Goal: Task Accomplishment & Management: Complete application form

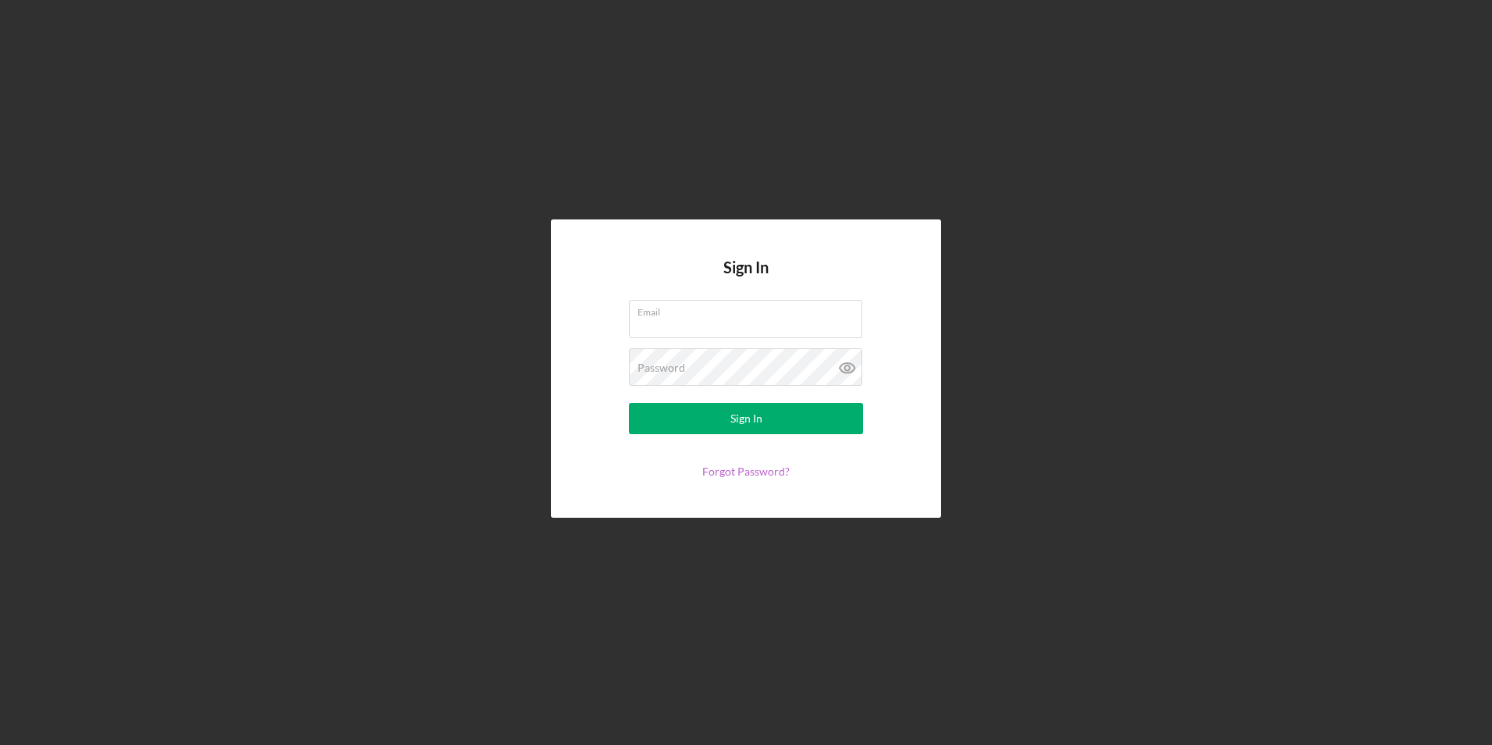
type input "lvreese60@gmail.com"
click at [734, 472] on link "Forgot Password?" at bounding box center [745, 470] width 87 height 13
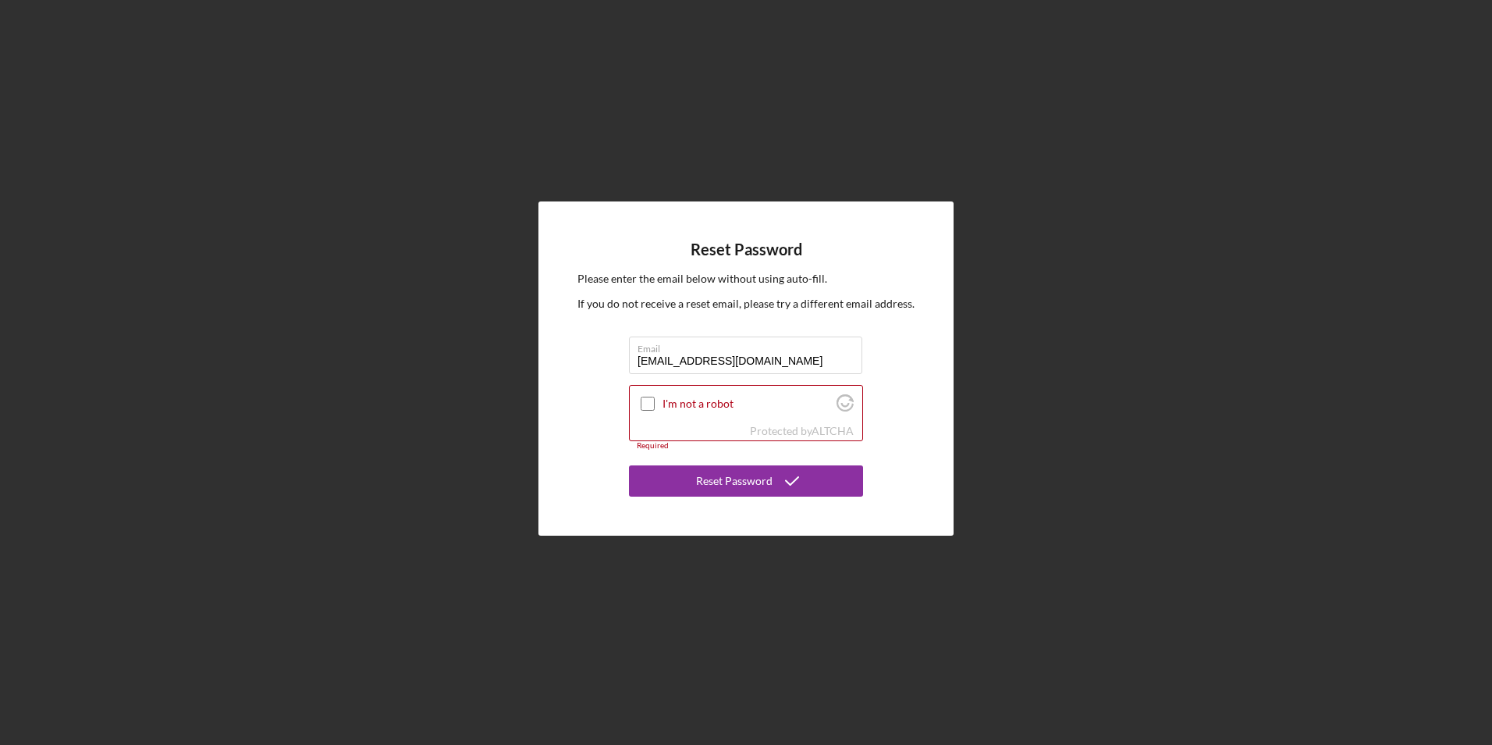
type input "lilly69hunter@gmail.com"
click at [1202, 511] on div "Reset Password Please enter the email below without using auto-fill. If you do …" at bounding box center [746, 368] width 1477 height 737
click at [644, 403] on input "I'm not a robot" at bounding box center [648, 404] width 14 height 14
checkbox input "true"
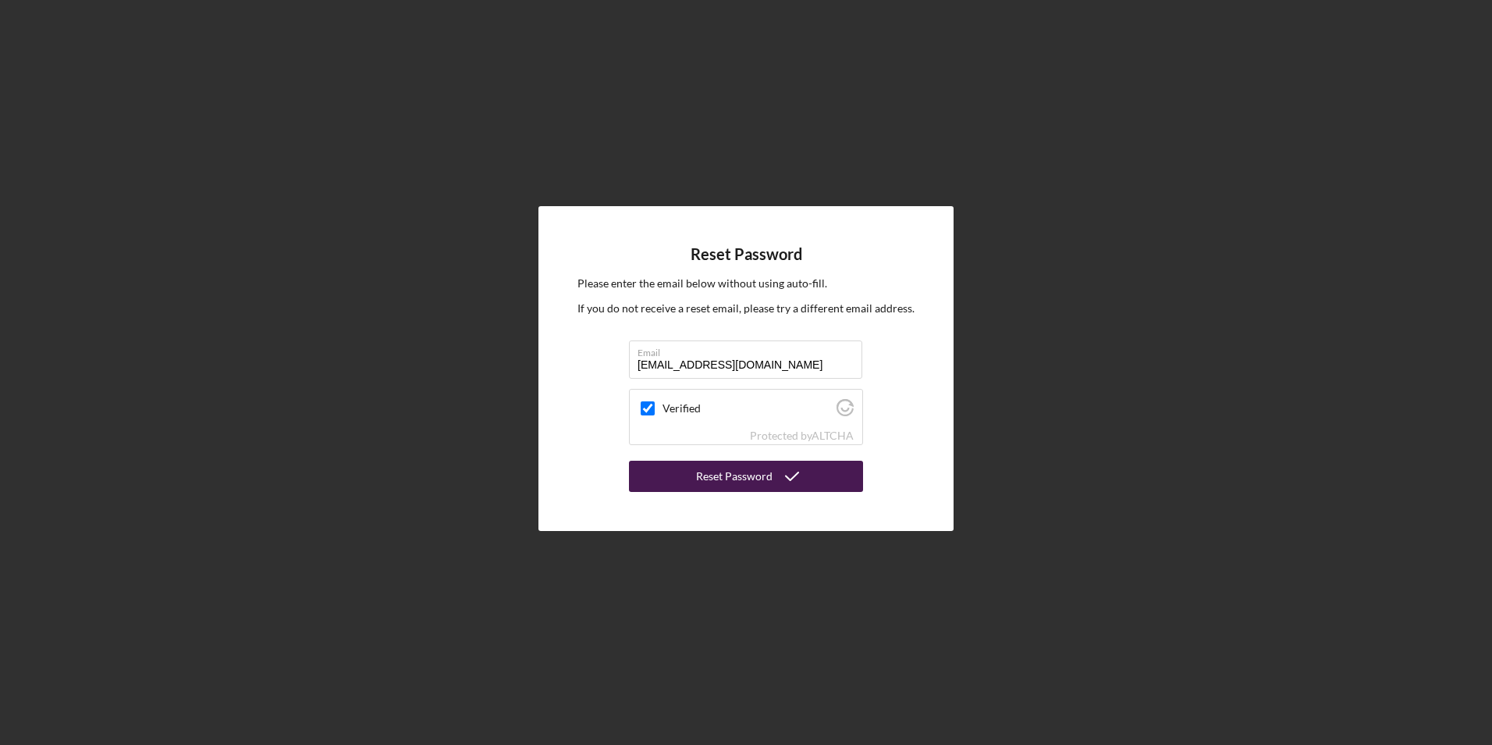
click at [752, 475] on div "Reset Password" at bounding box center [734, 476] width 76 height 31
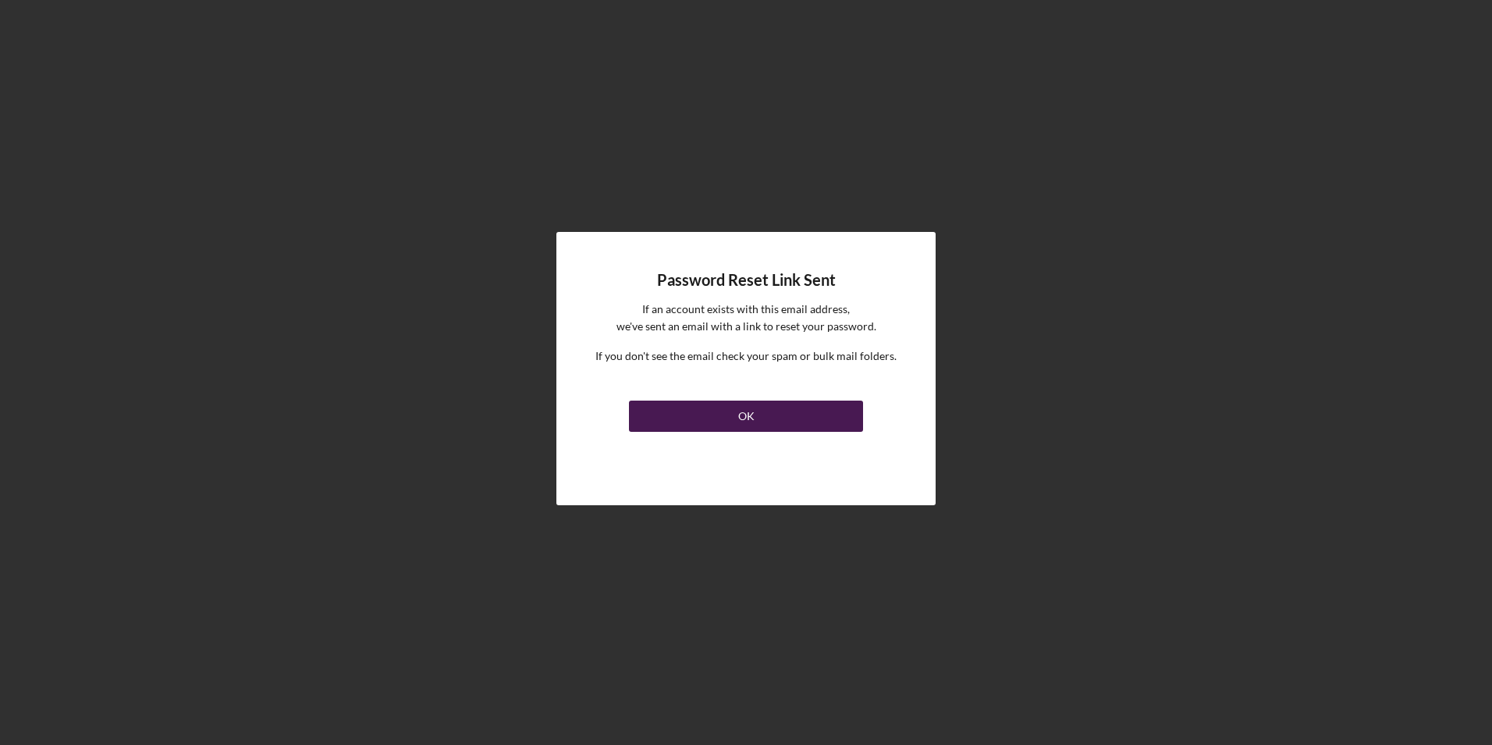
click at [740, 414] on div "OK" at bounding box center [746, 415] width 16 height 31
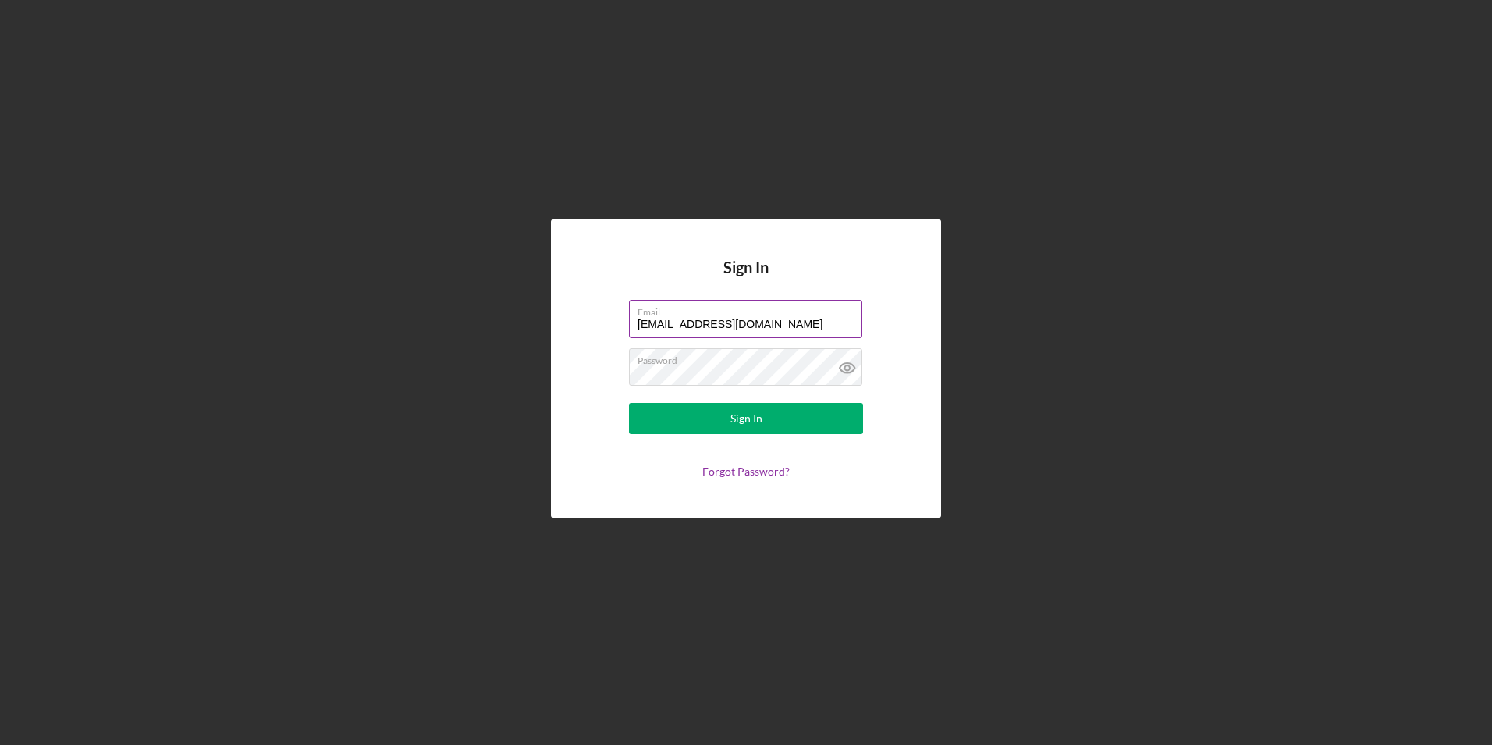
click at [774, 316] on label "Email" at bounding box center [750, 309] width 225 height 17
click at [774, 316] on input "[EMAIL_ADDRESS][DOMAIN_NAME]" at bounding box center [745, 318] width 233 height 37
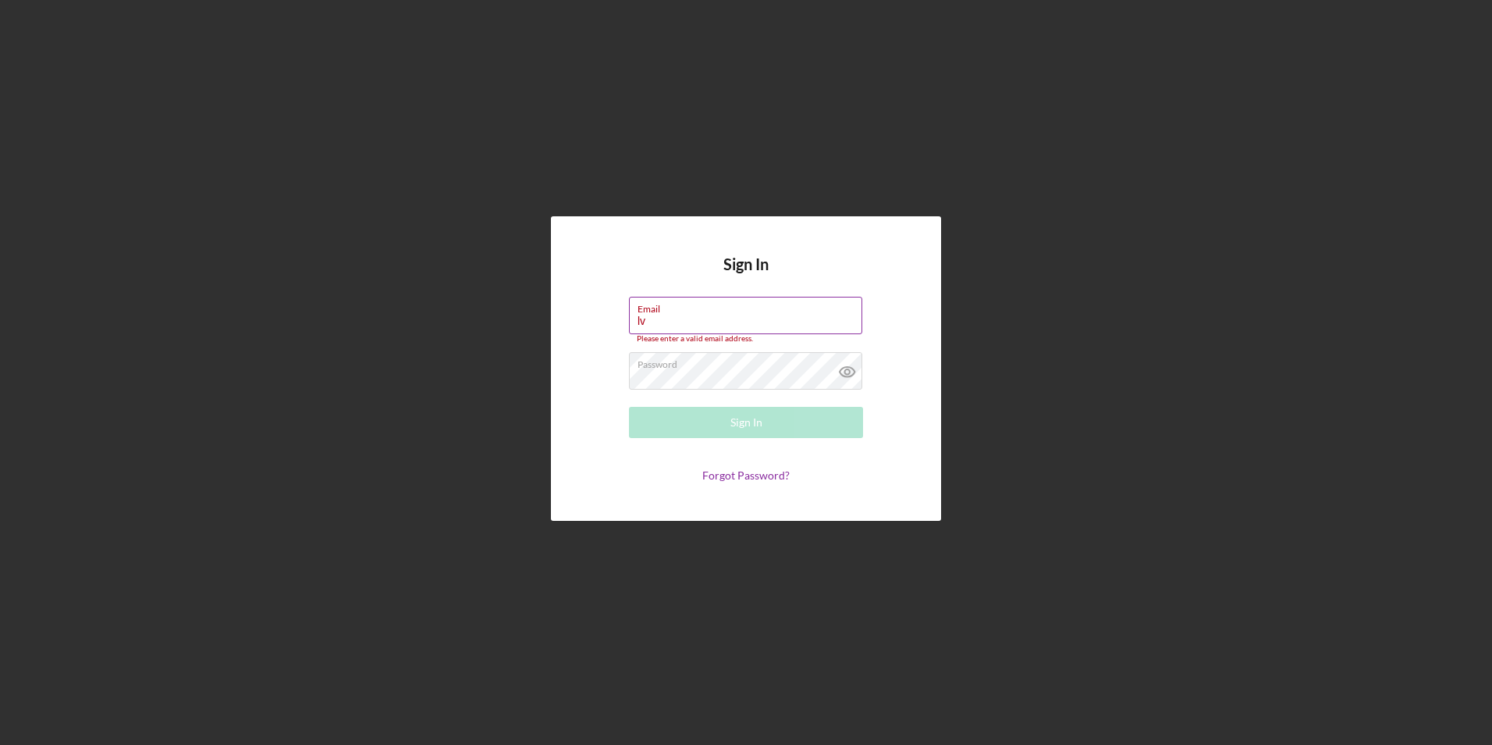
type input "l"
type input "[EMAIL_ADDRESS][DOMAIN_NAME]"
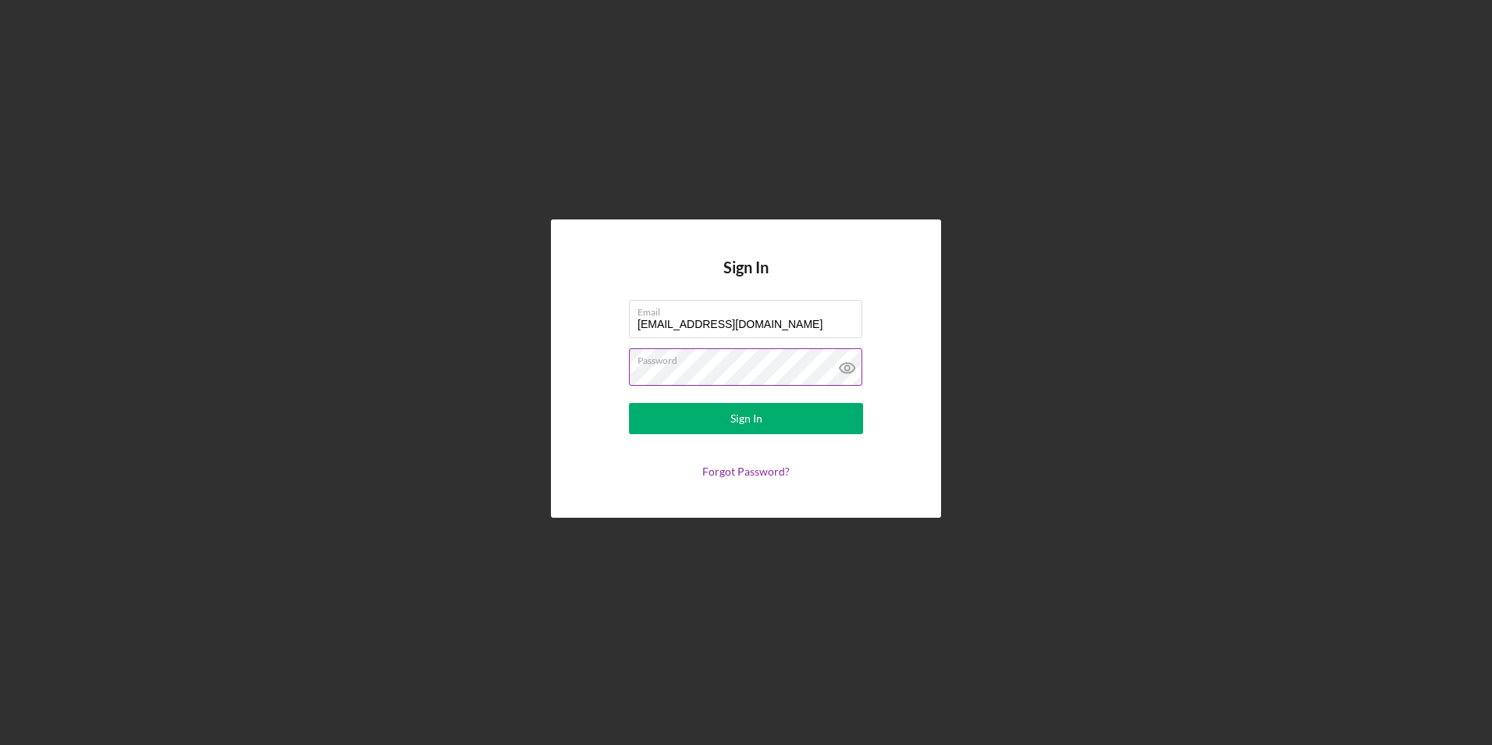
click at [851, 368] on icon at bounding box center [847, 367] width 39 height 39
click at [738, 414] on div "Sign In" at bounding box center [747, 418] width 32 height 31
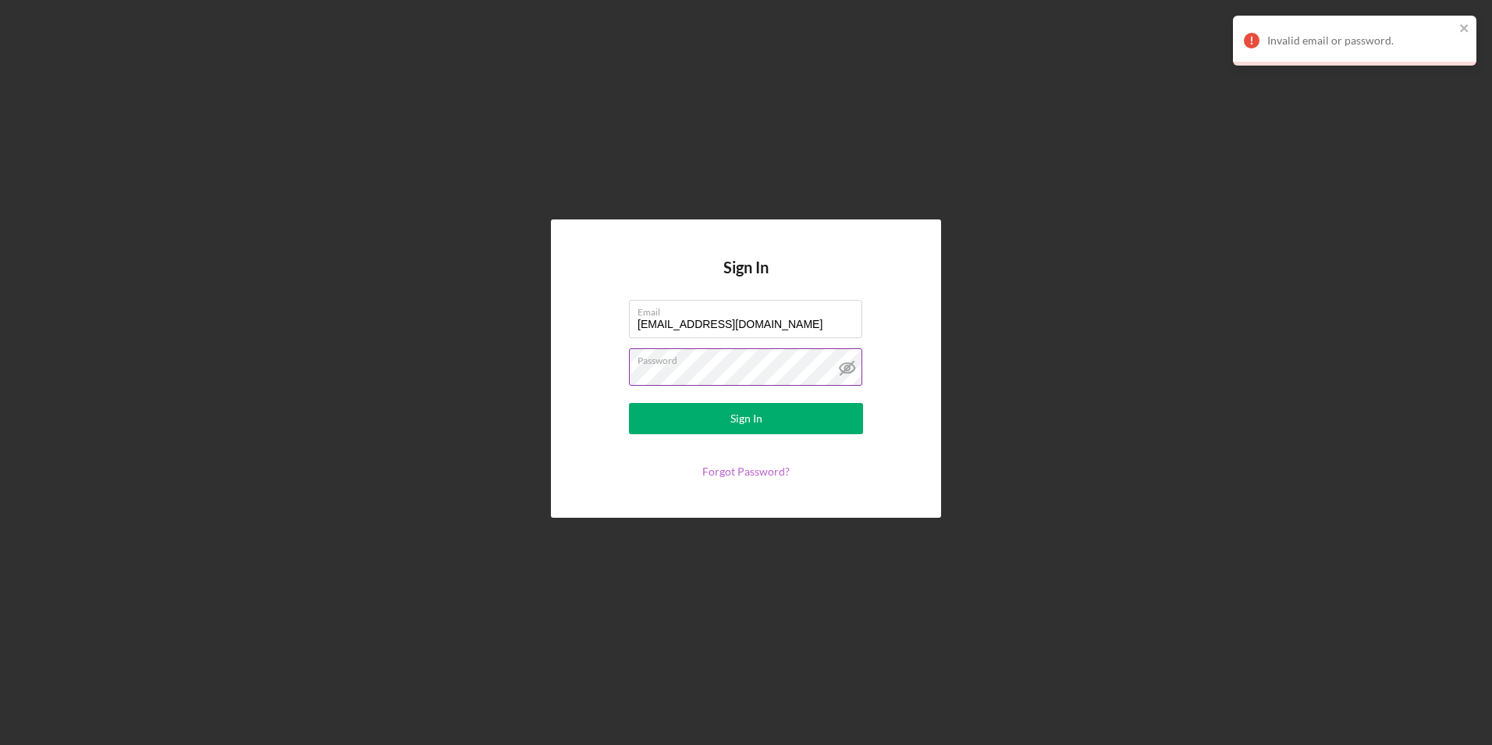
click at [739, 471] on link "Forgot Password?" at bounding box center [745, 470] width 87 height 13
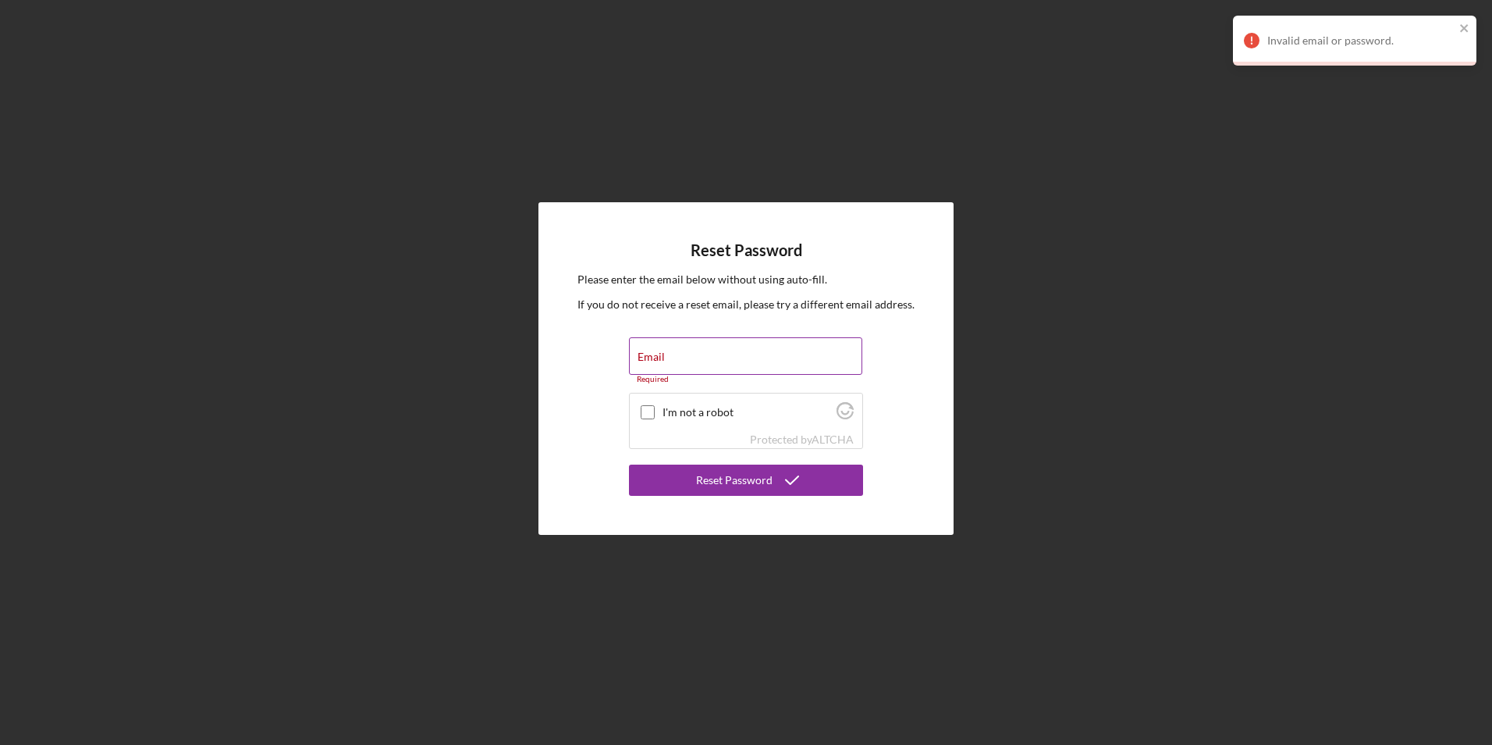
click at [674, 357] on div "Email Required" at bounding box center [746, 360] width 234 height 47
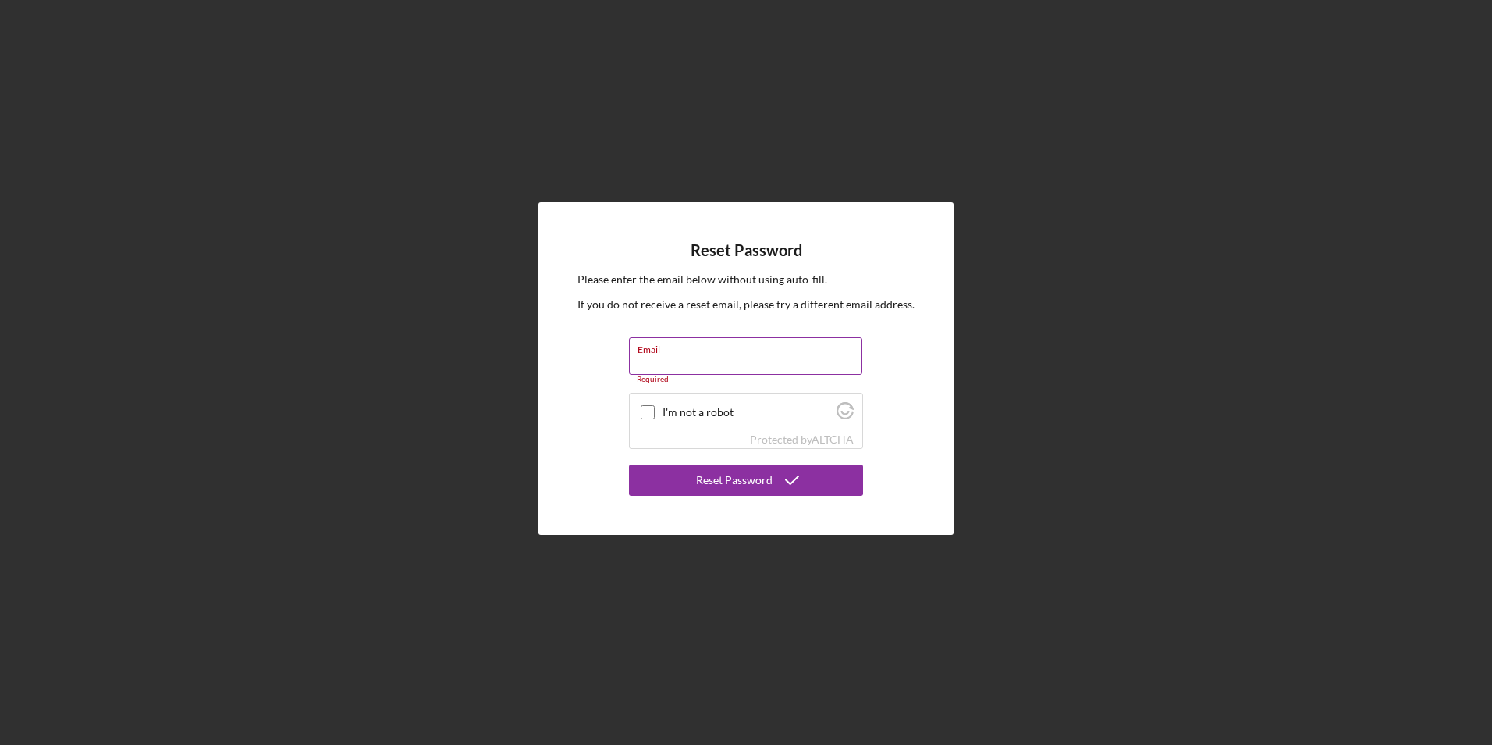
click at [674, 357] on input "Email" at bounding box center [745, 355] width 233 height 37
type input "[EMAIL_ADDRESS][DOMAIN_NAME]"
click at [646, 402] on input "I'm not a robot" at bounding box center [648, 404] width 14 height 14
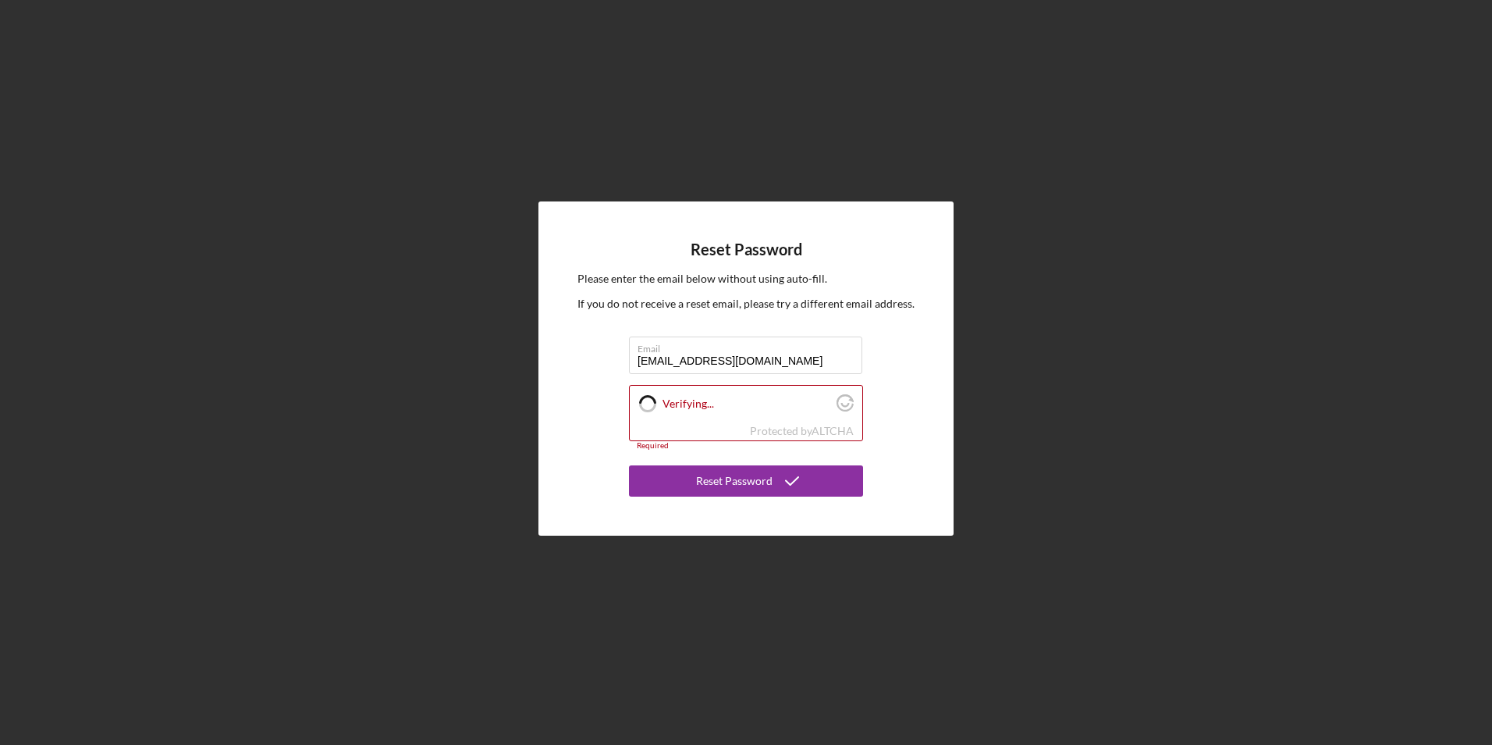
checkbox input "true"
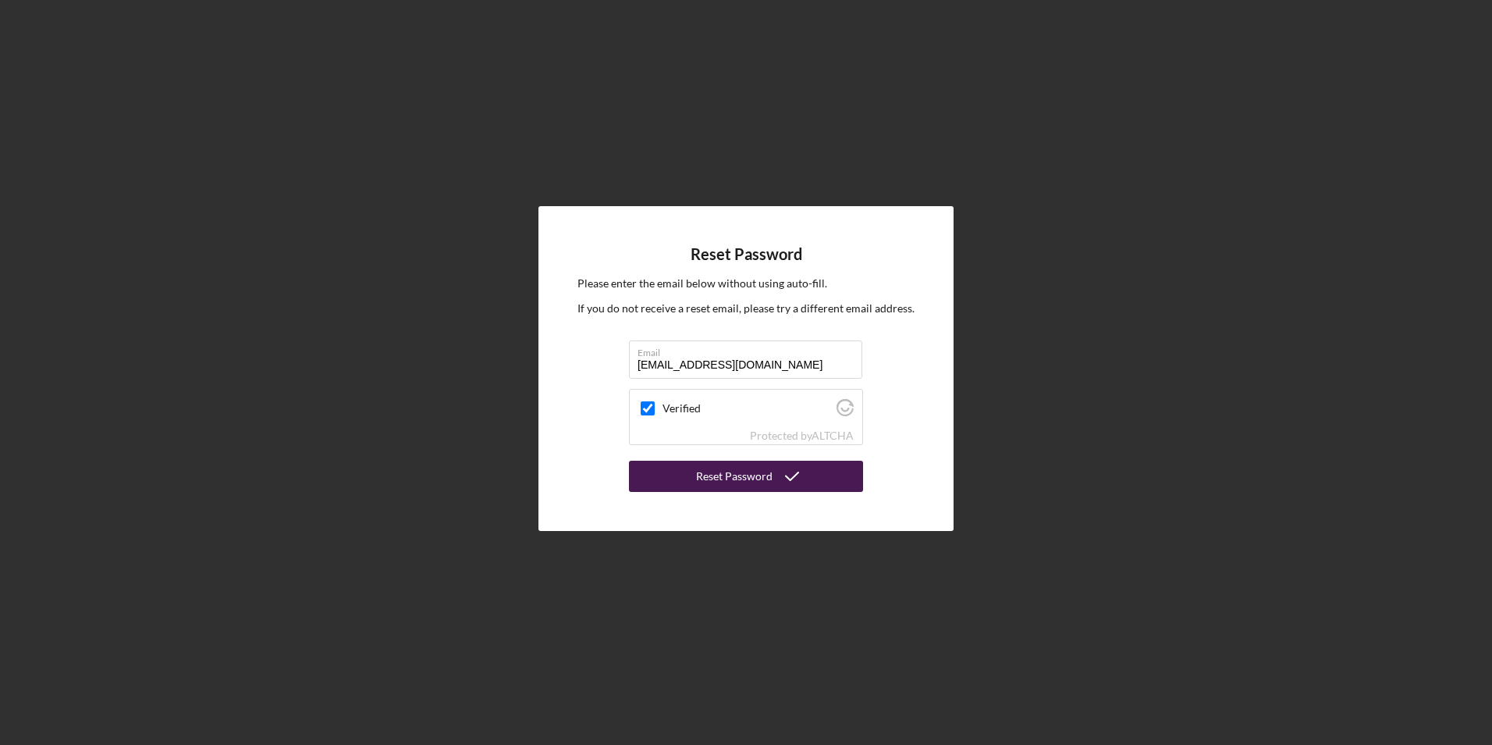
click at [725, 475] on div "Reset Password" at bounding box center [734, 476] width 76 height 31
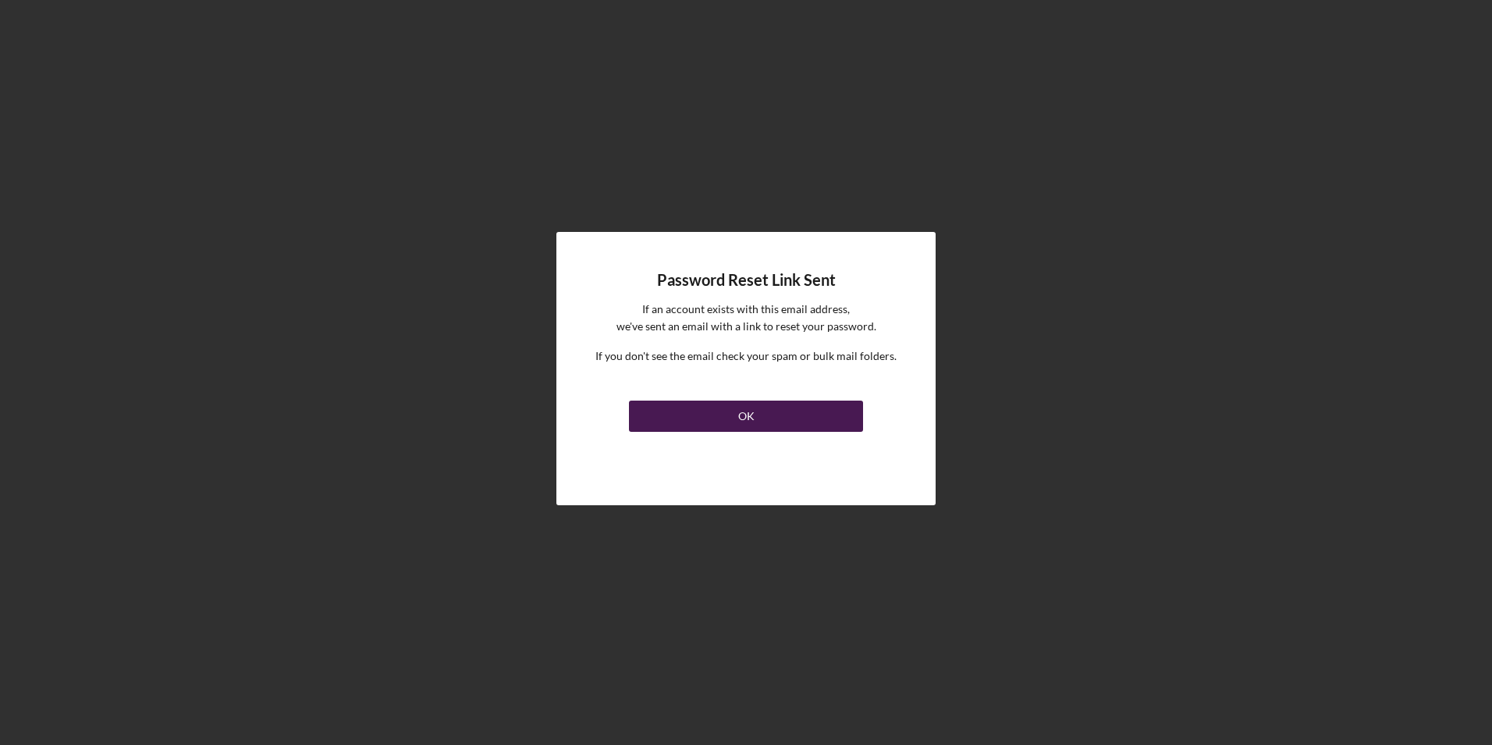
click at [735, 414] on button "OK" at bounding box center [746, 415] width 234 height 31
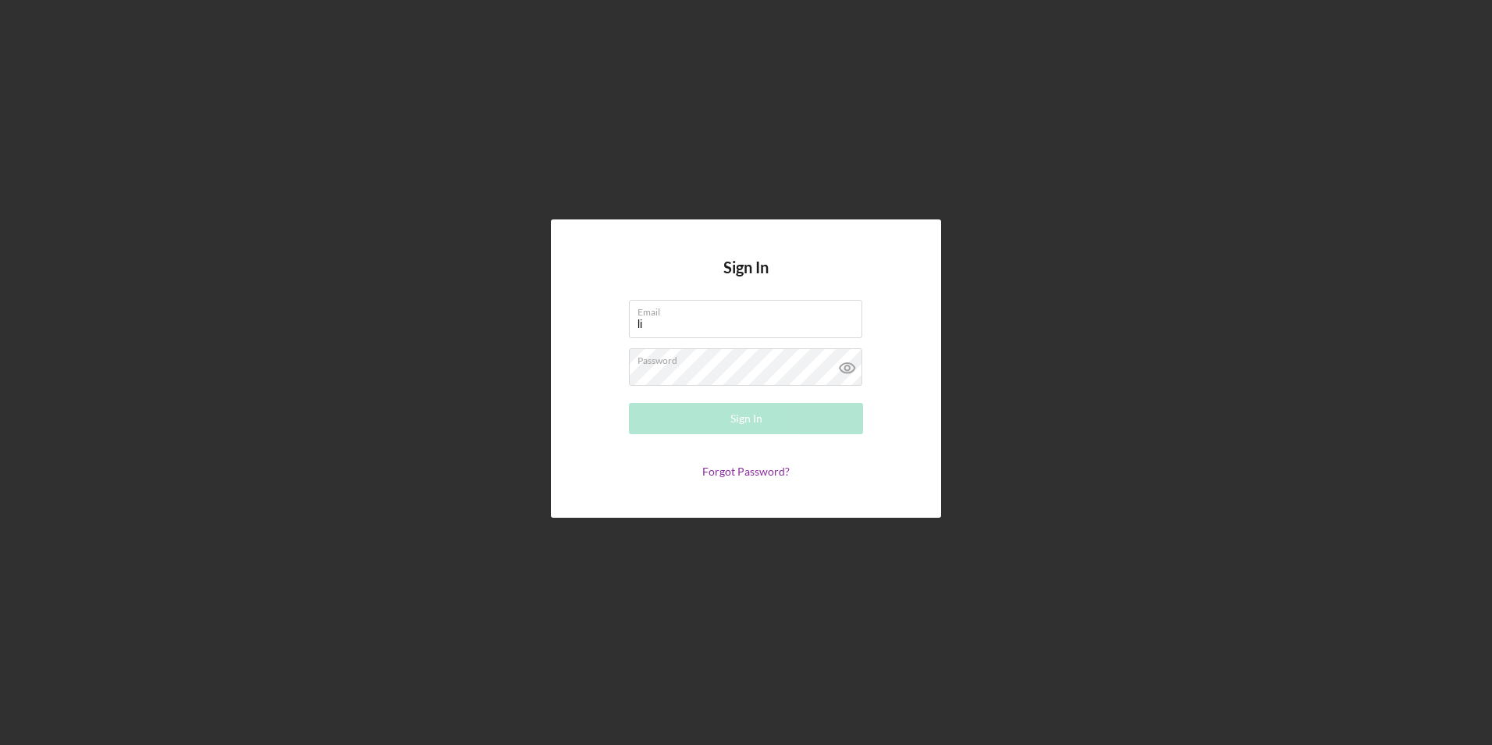
type input "l"
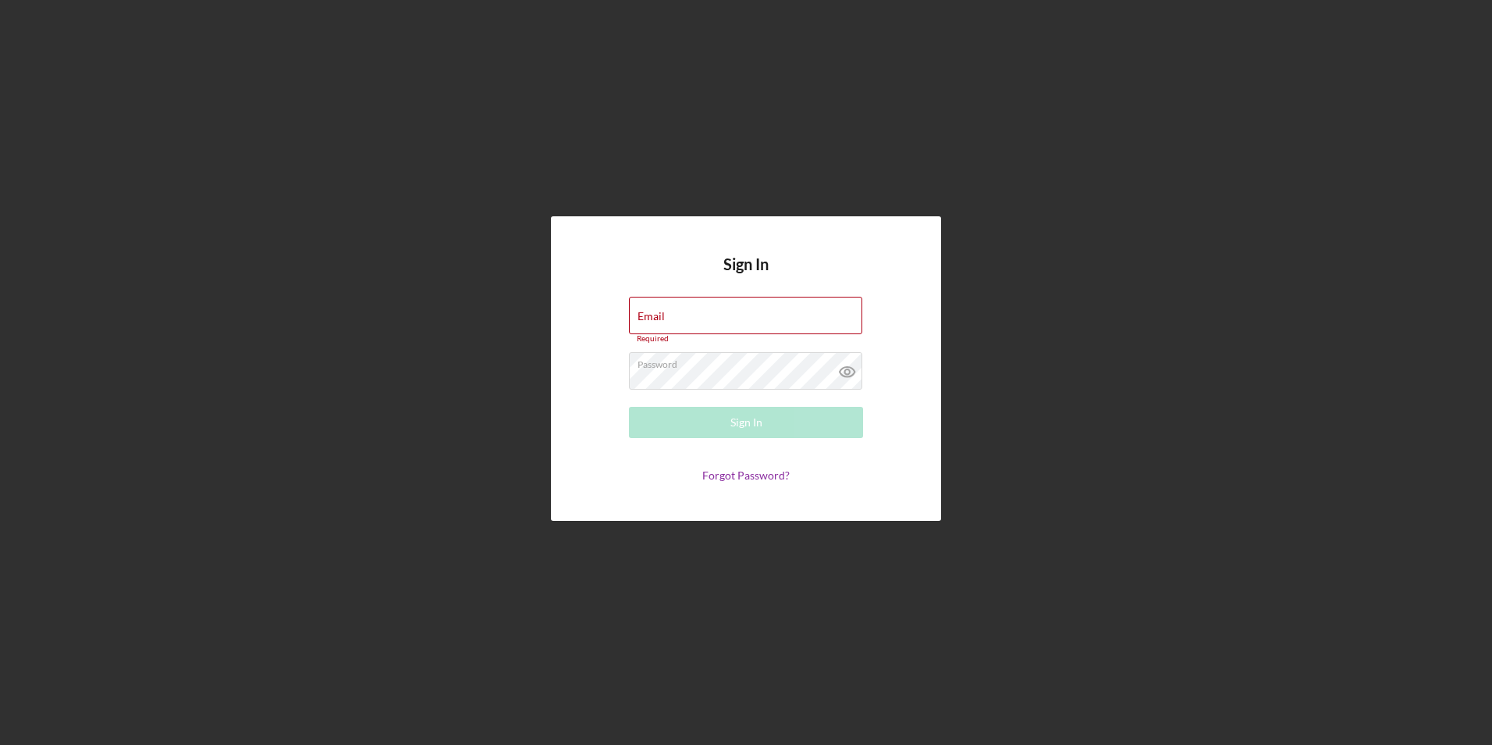
click at [1252, 513] on div "Sign In Email Required Password Sign In Forgot Password?" at bounding box center [746, 368] width 1477 height 737
click at [778, 320] on input "[EMAIL_ADDRESS][DOMAIN_NAME]" at bounding box center [745, 315] width 233 height 37
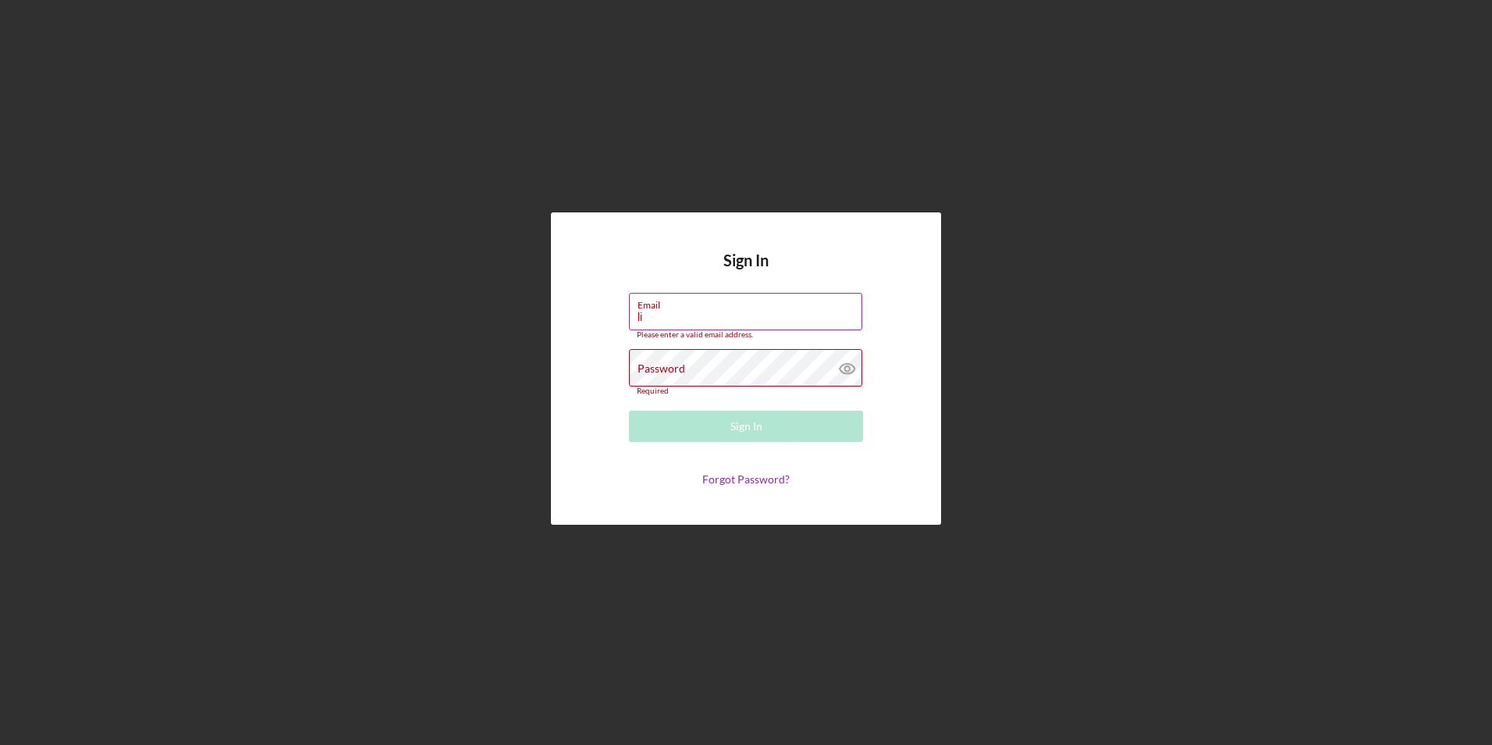
type input "l"
type input "[EMAIL_ADDRESS][DOMAIN_NAME]"
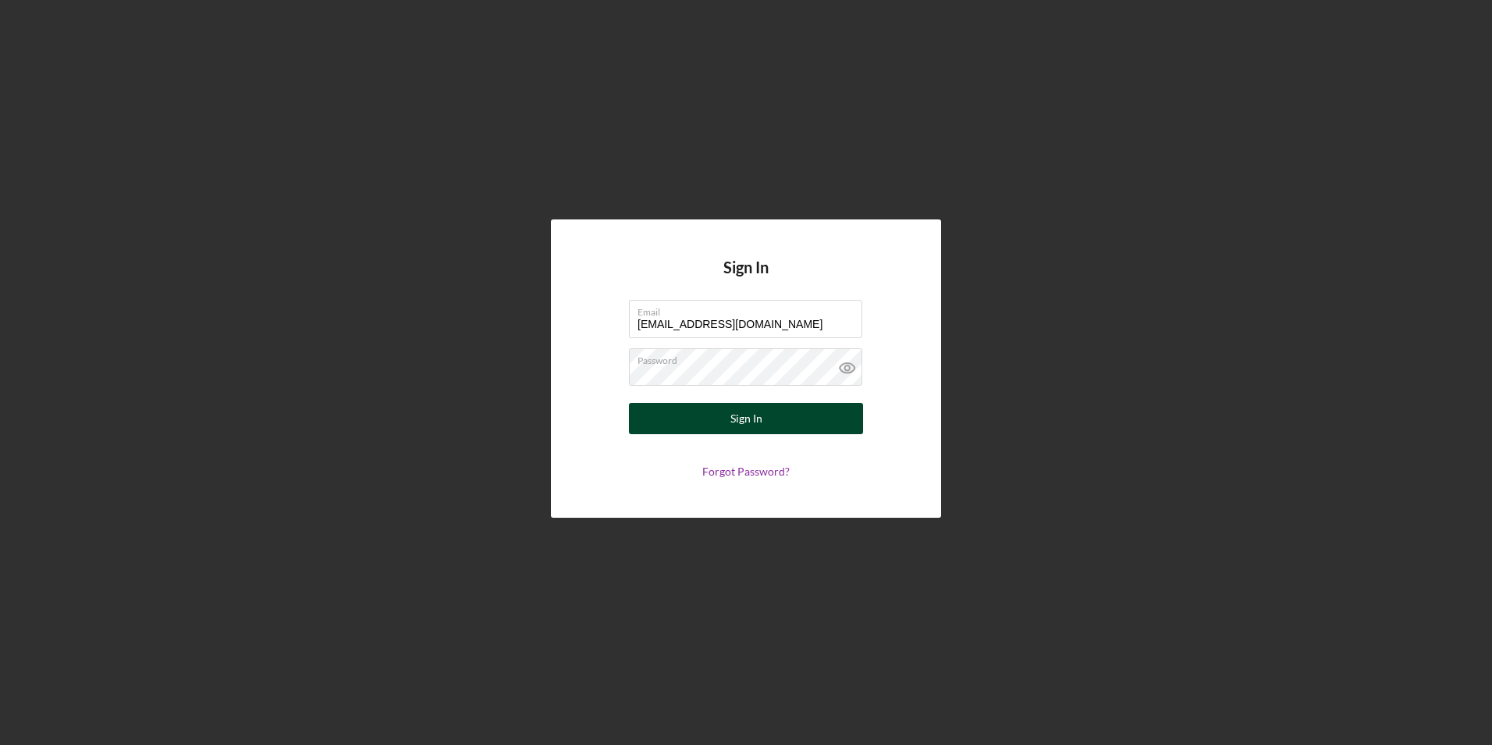
click at [734, 418] on div "Sign In" at bounding box center [747, 418] width 32 height 31
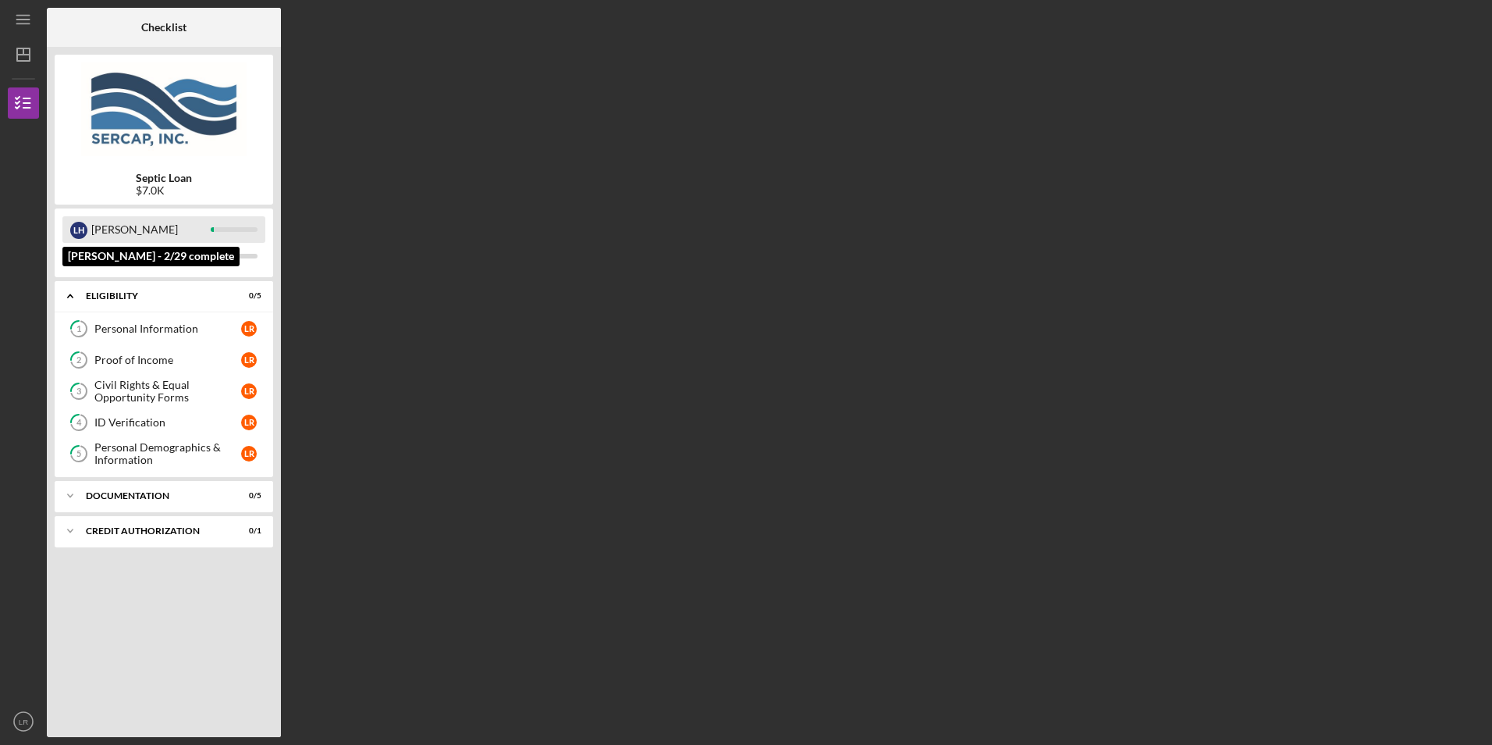
click at [82, 226] on div "L H" at bounding box center [78, 230] width 17 height 17
click at [116, 492] on div "Documentation" at bounding box center [170, 495] width 168 height 9
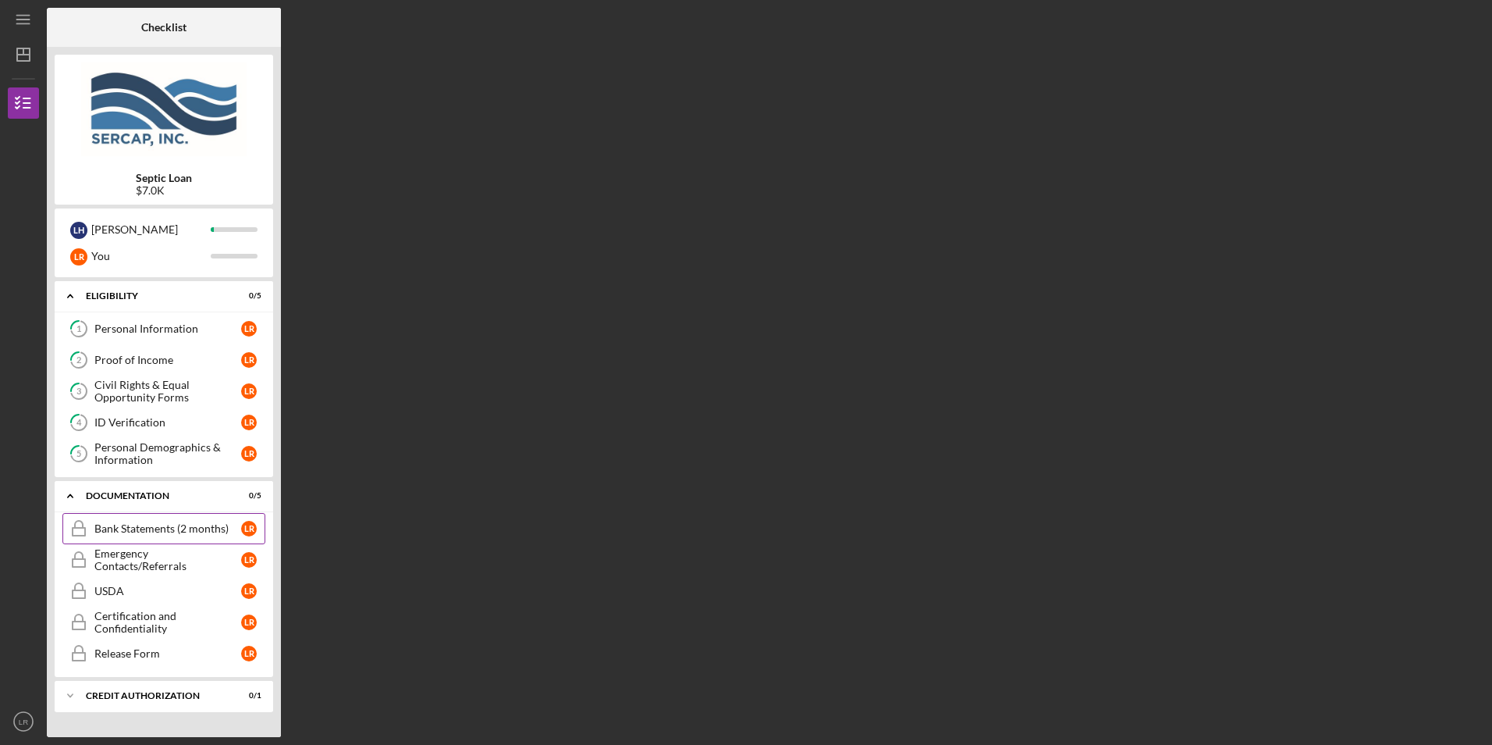
click at [200, 528] on div "Bank Statements (2 months)" at bounding box center [167, 528] width 147 height 12
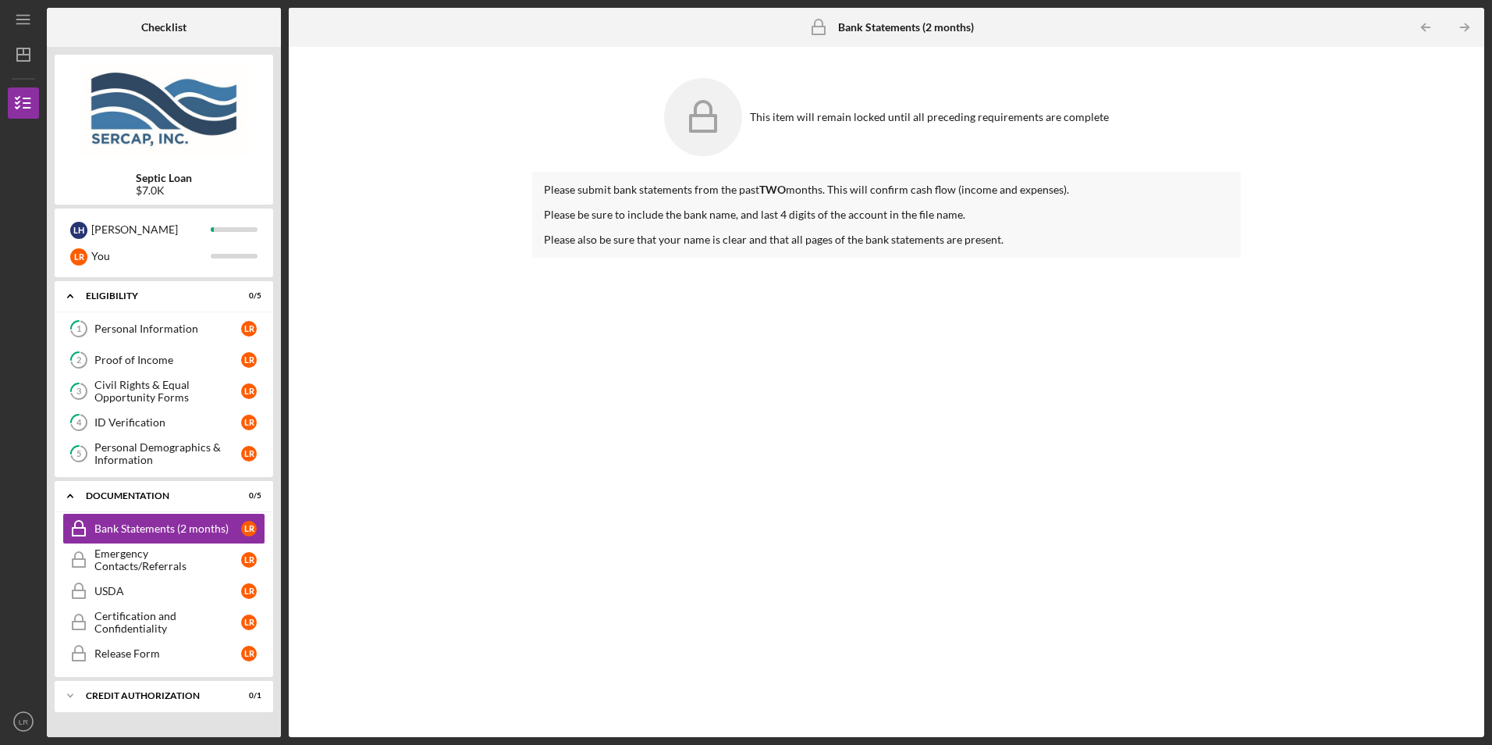
click at [414, 578] on div "This item will remain locked until all preceding requirements are complete Plea…" at bounding box center [887, 392] width 1180 height 674
click at [80, 329] on tspan "1" at bounding box center [78, 329] width 5 height 10
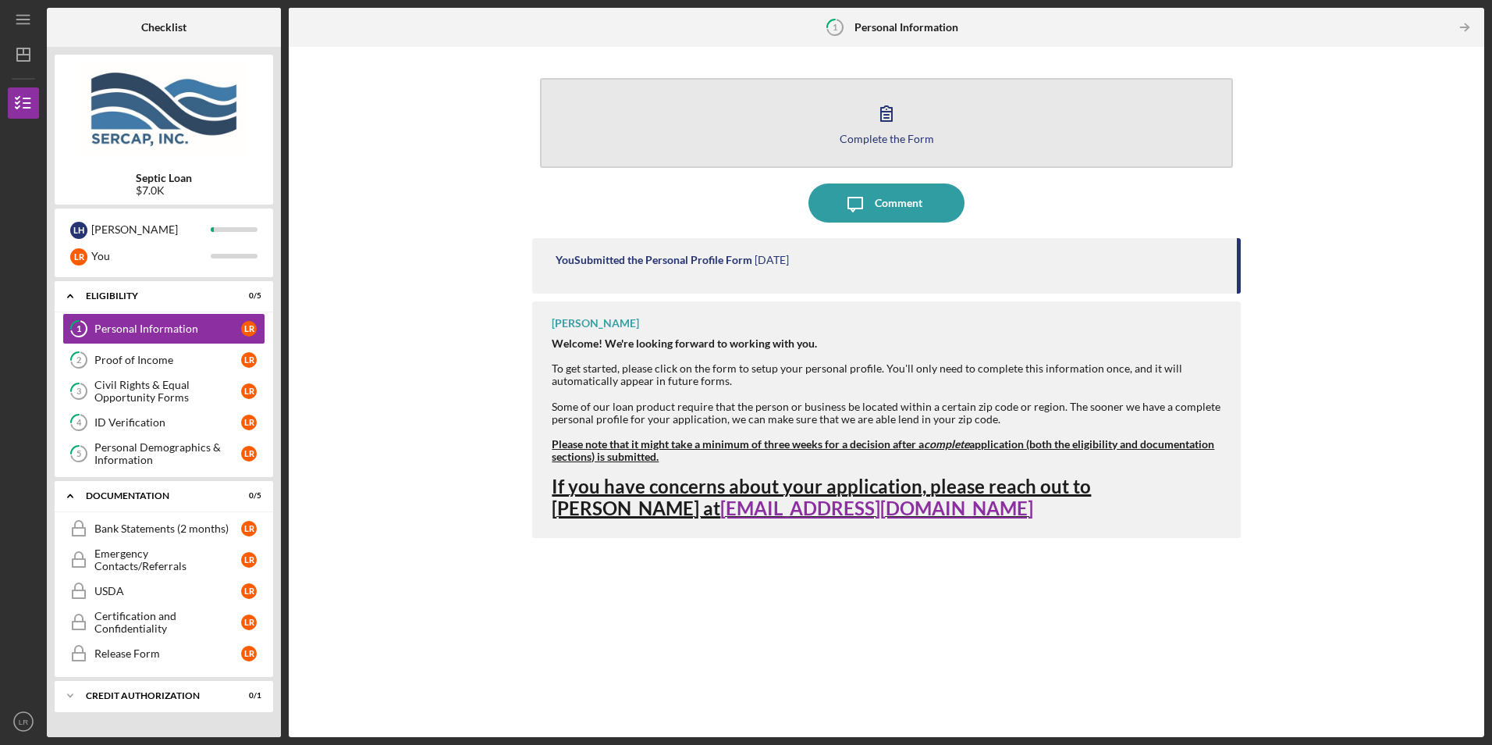
click at [883, 110] on icon "button" at bounding box center [886, 113] width 39 height 39
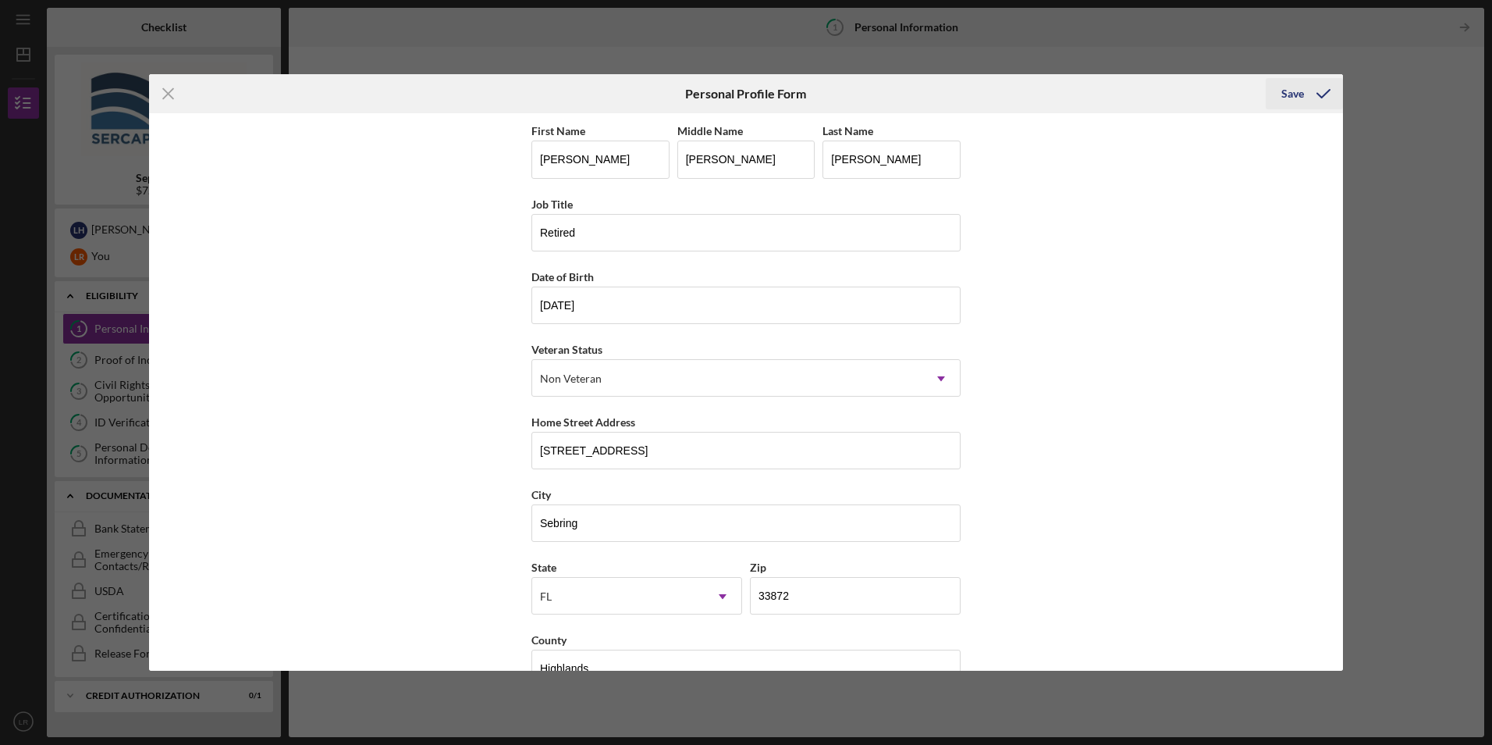
click at [1292, 94] on div "Save" at bounding box center [1293, 93] width 23 height 31
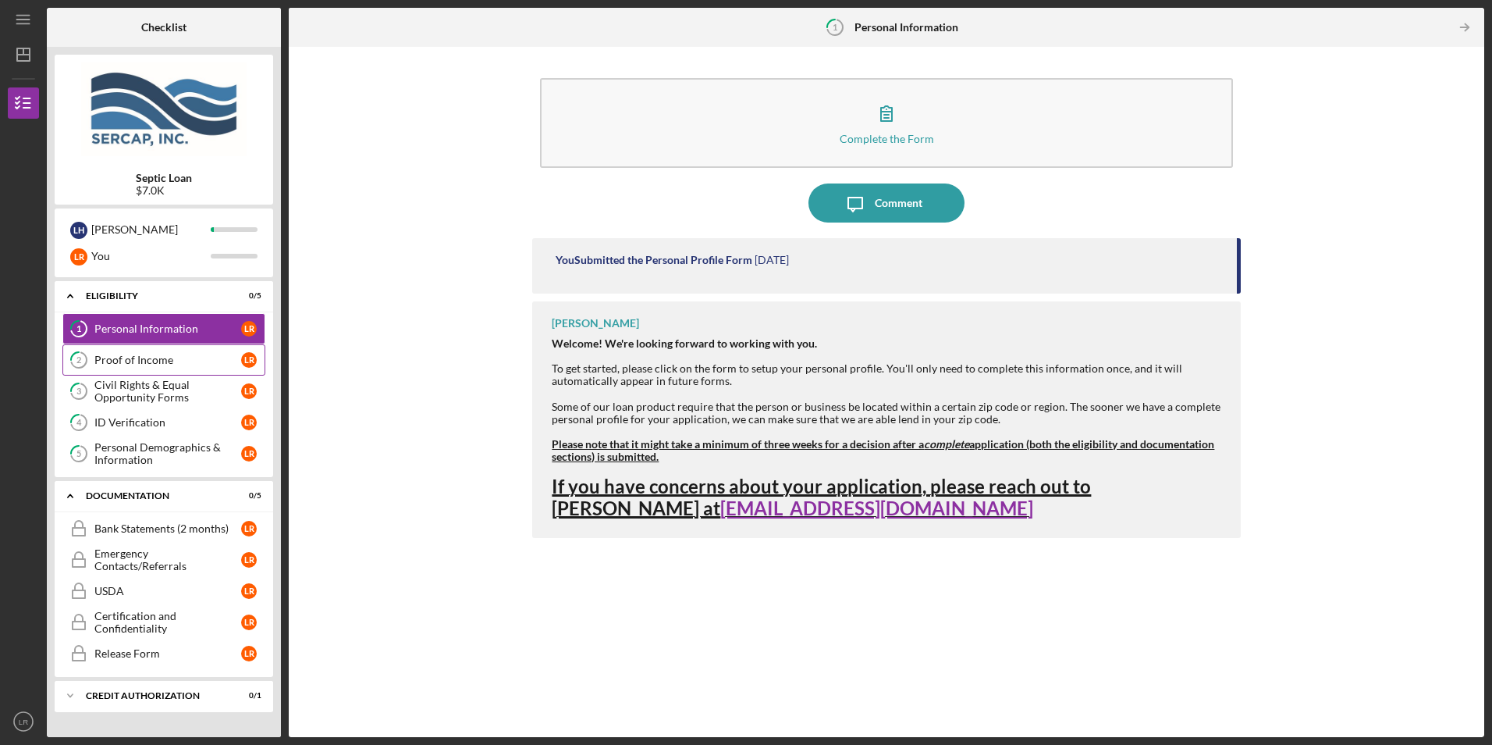
click at [162, 357] on div "Proof of Income" at bounding box center [167, 360] width 147 height 12
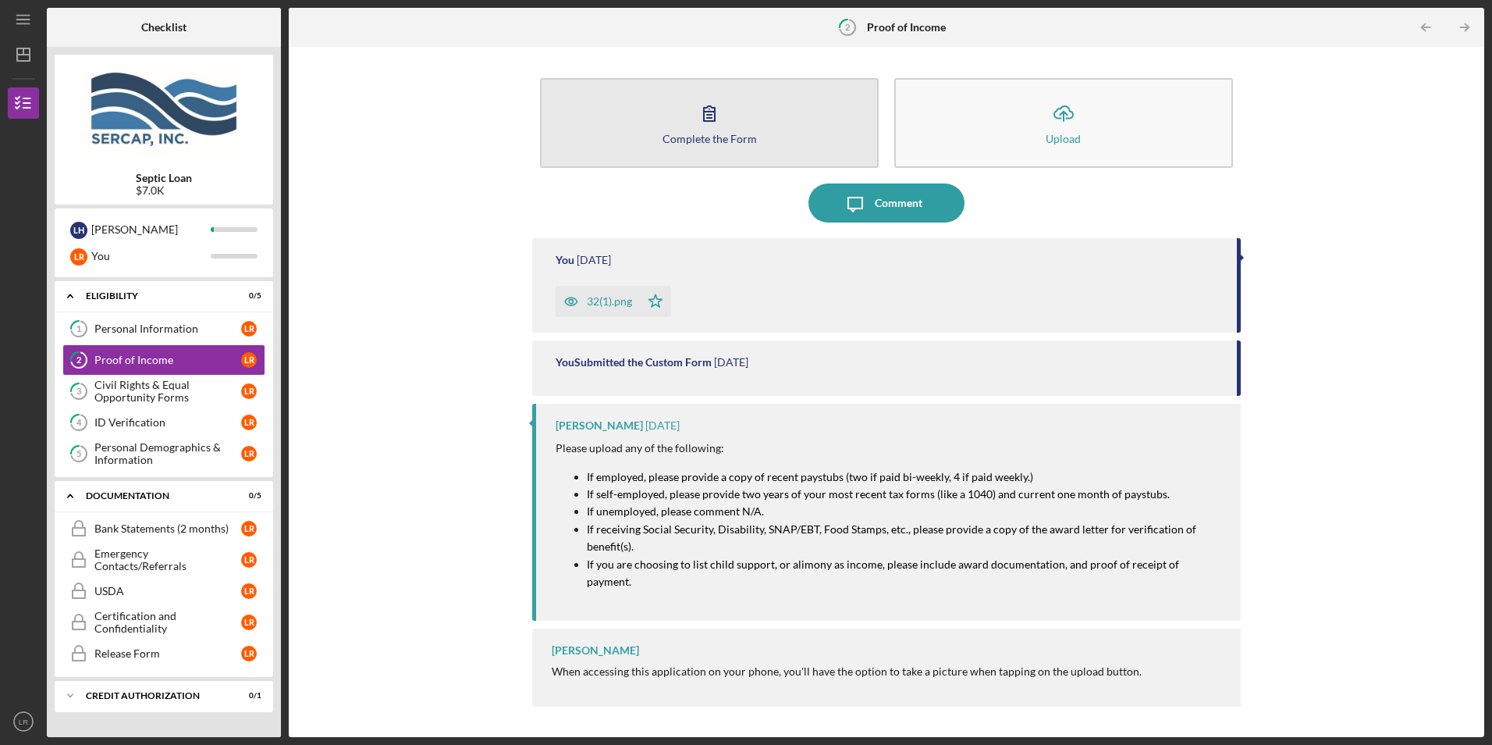
click at [706, 121] on icon "button" at bounding box center [709, 113] width 11 height 15
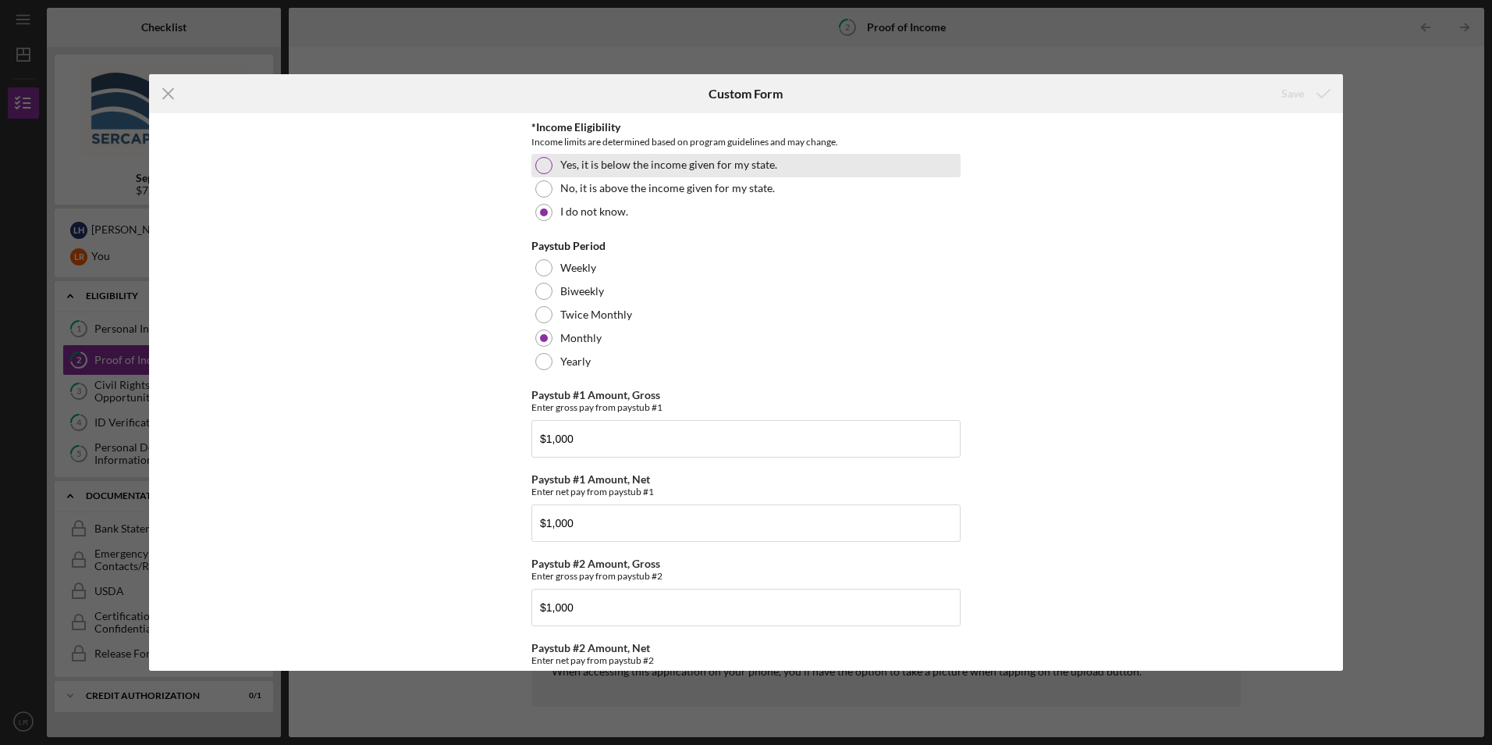
click at [539, 162] on div at bounding box center [543, 165] width 17 height 17
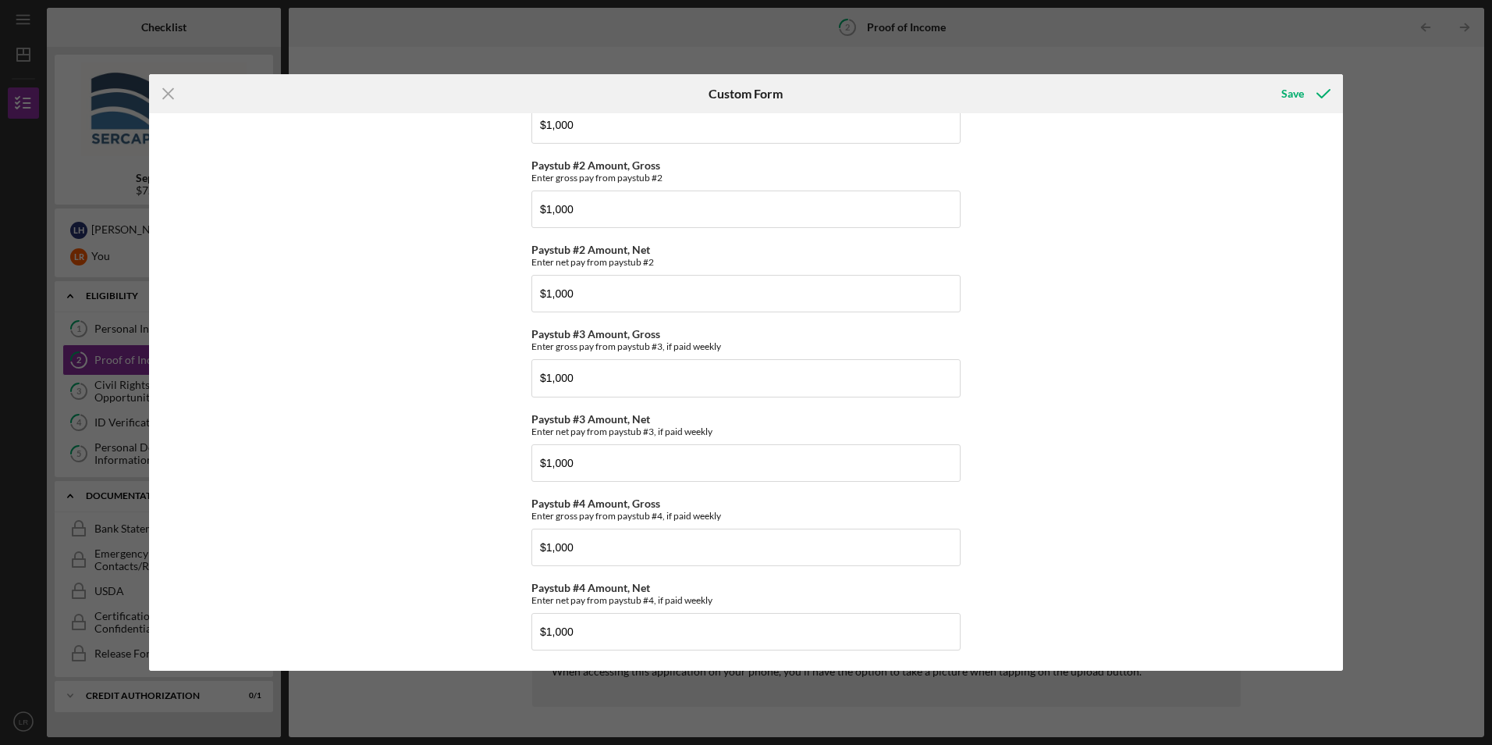
scroll to position [401, 0]
click at [1293, 92] on div "Save" at bounding box center [1293, 93] width 23 height 31
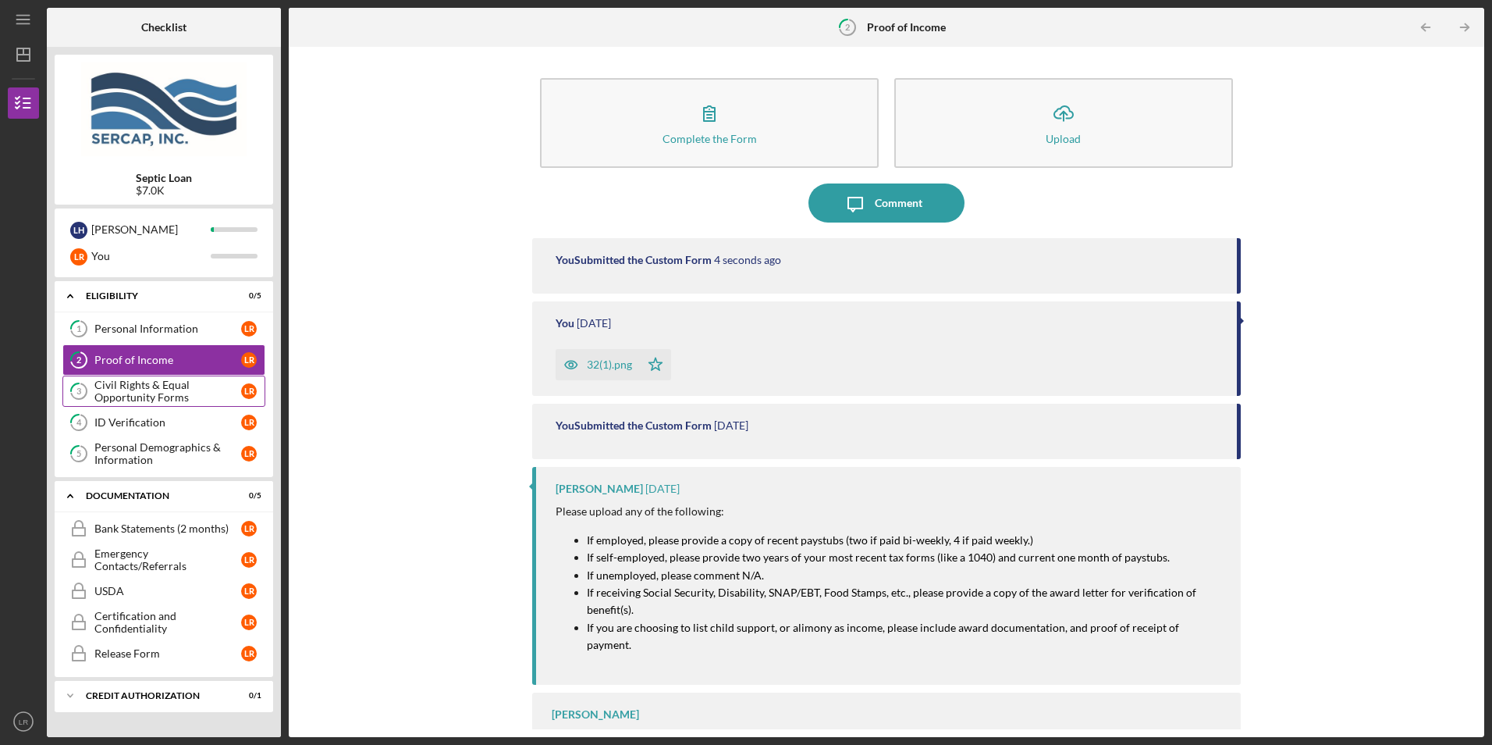
click at [143, 386] on div "Civil Rights & Equal Opportunity Forms" at bounding box center [167, 391] width 147 height 25
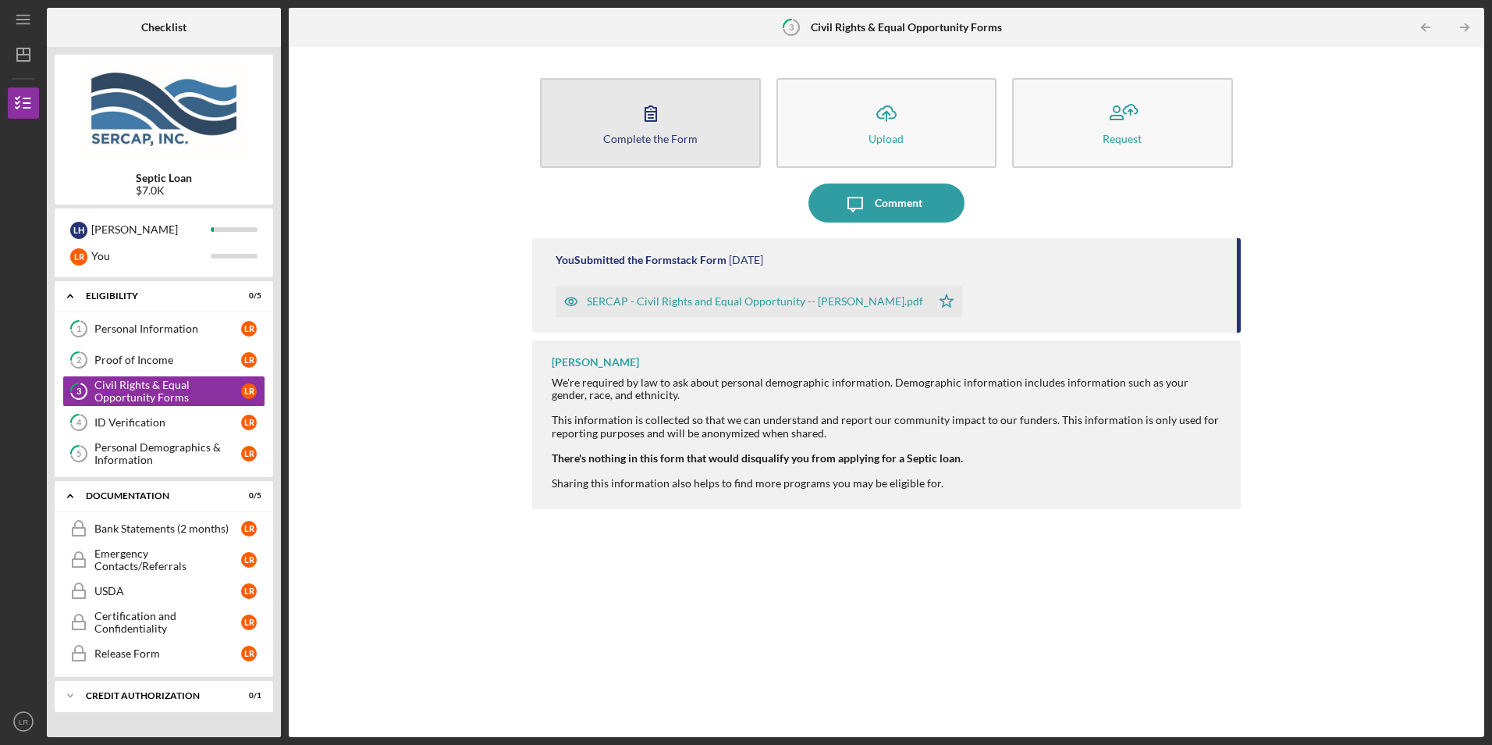
click at [659, 128] on icon "button" at bounding box center [650, 113] width 39 height 39
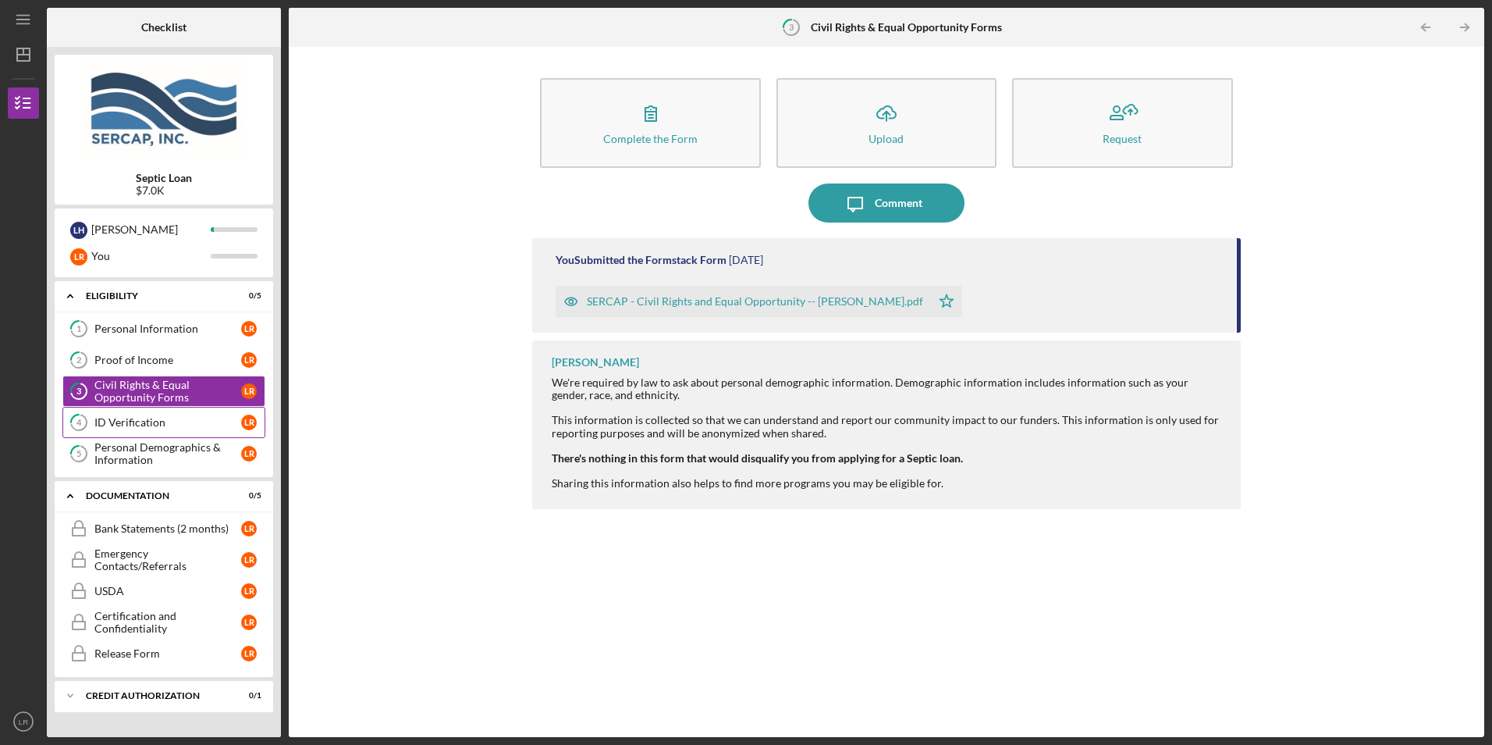
click at [122, 421] on div "ID Verification" at bounding box center [167, 422] width 147 height 12
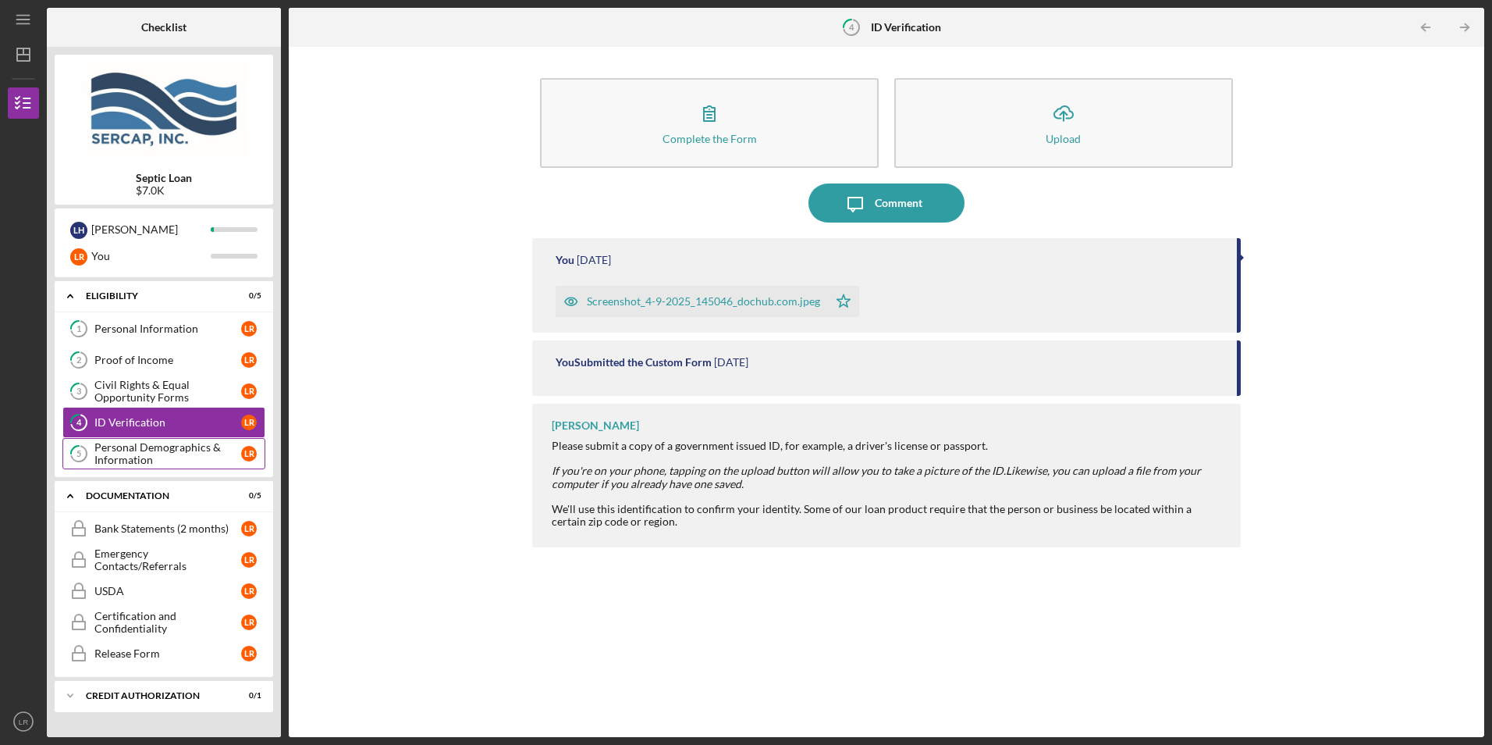
click at [125, 446] on div "Personal Demographics & Information" at bounding box center [167, 453] width 147 height 25
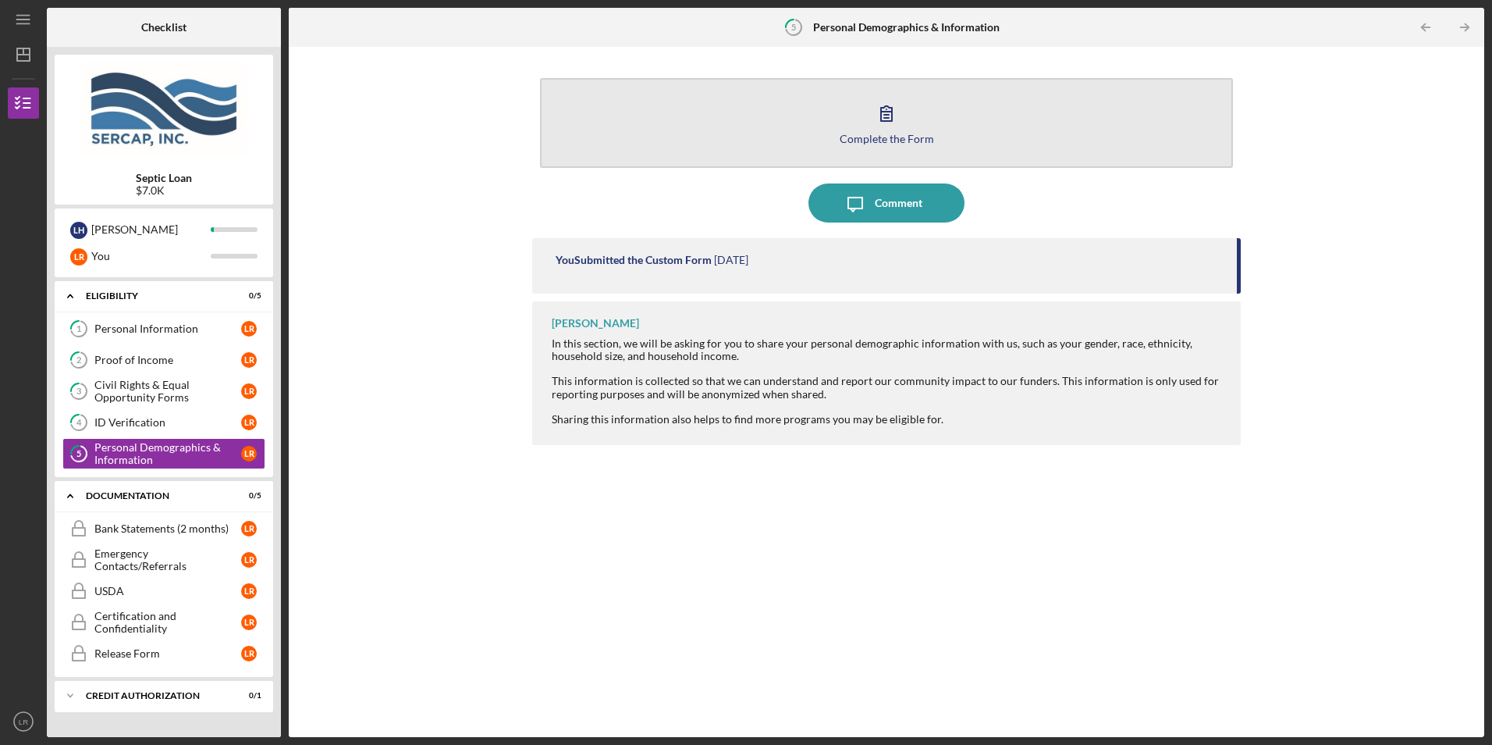
click at [882, 102] on icon "button" at bounding box center [886, 113] width 39 height 39
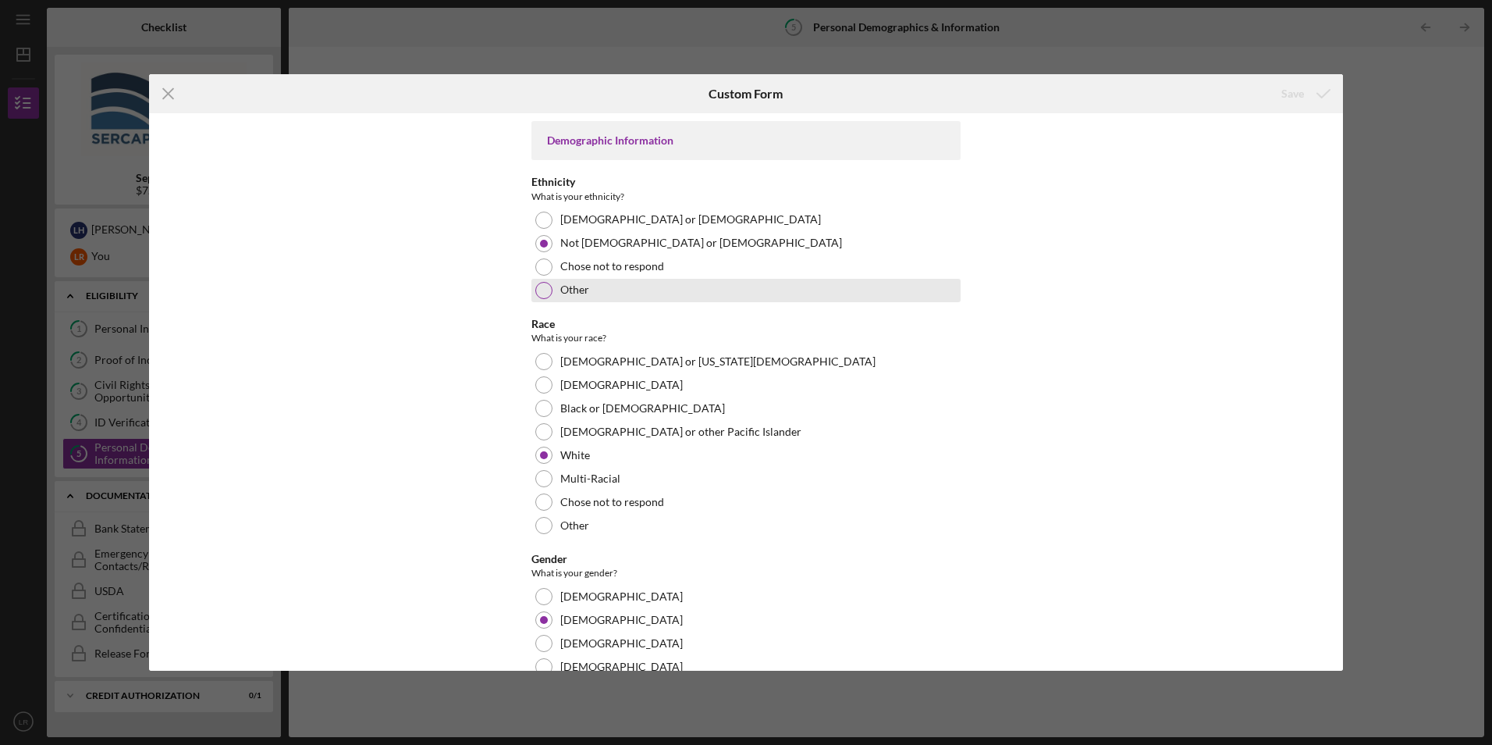
click at [543, 293] on div at bounding box center [543, 290] width 17 height 17
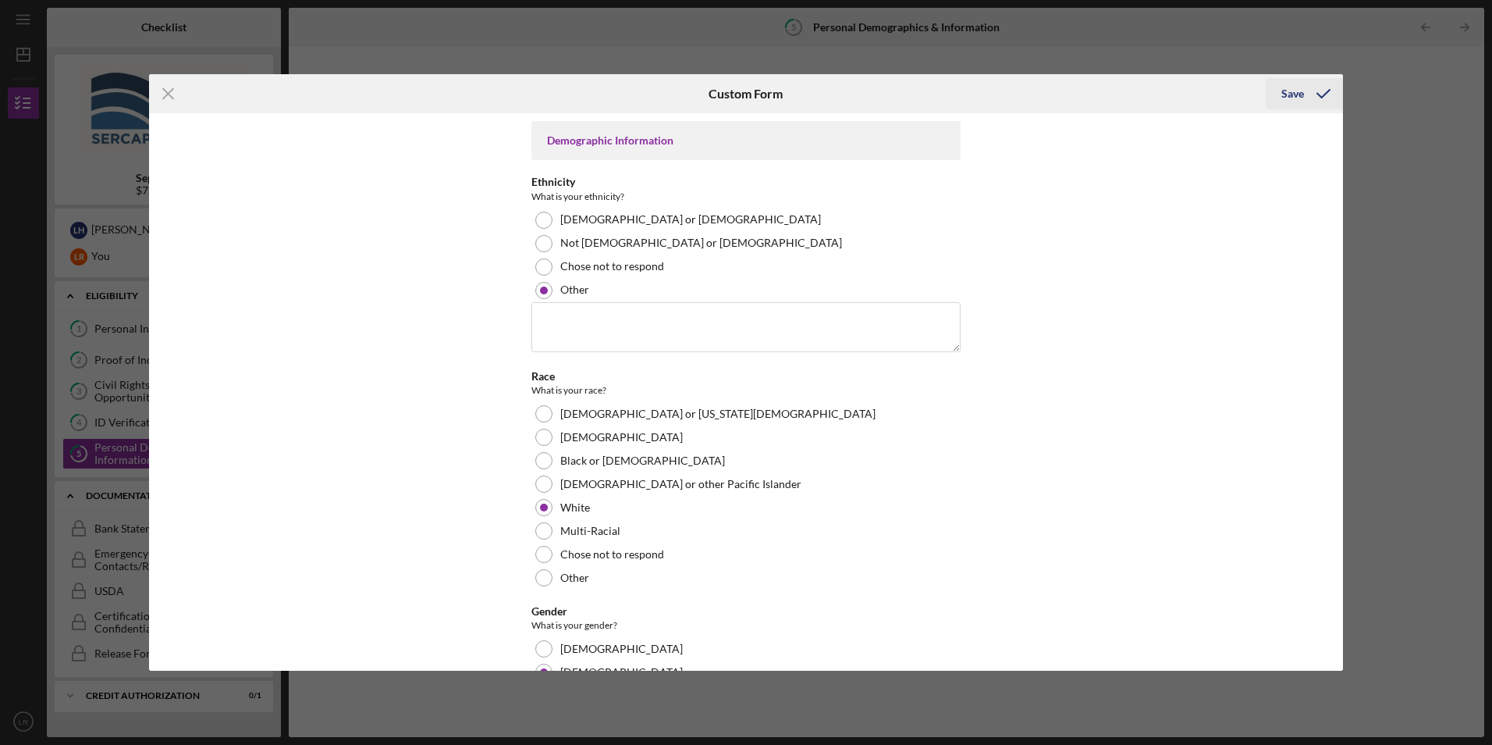
click at [1283, 91] on div "Save" at bounding box center [1293, 93] width 23 height 31
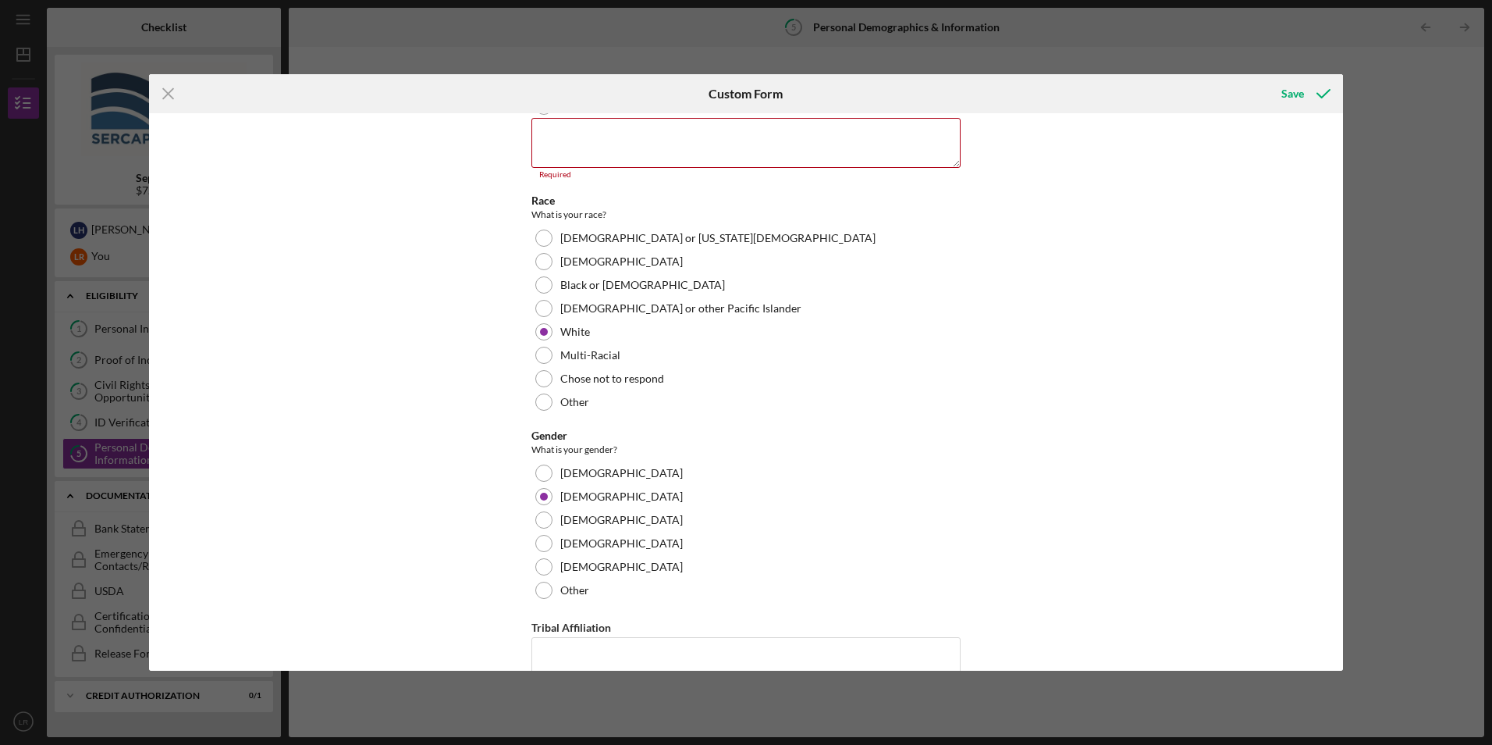
scroll to position [188, 0]
click at [1291, 92] on div "Save" at bounding box center [1293, 93] width 23 height 31
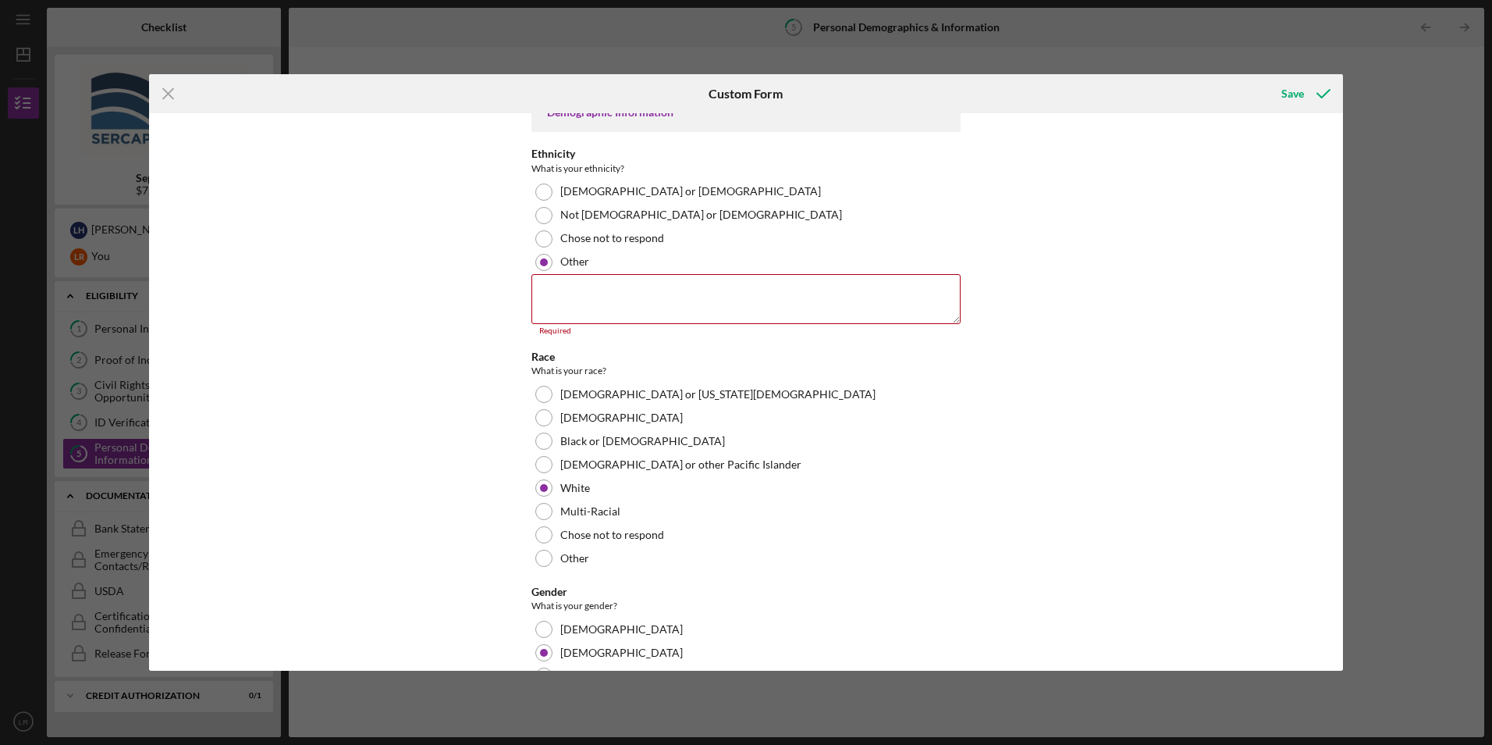
scroll to position [0, 0]
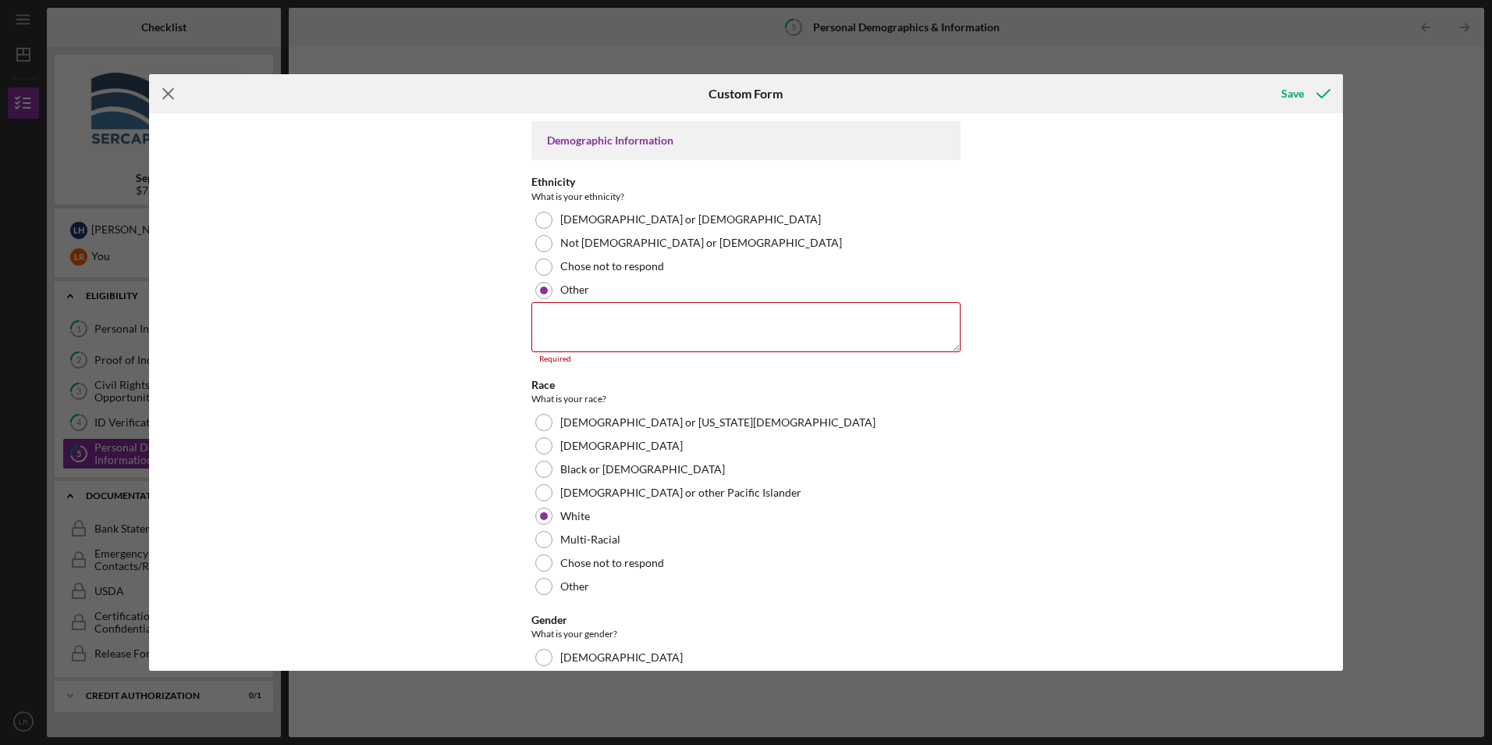
click at [165, 91] on line at bounding box center [168, 94] width 10 height 10
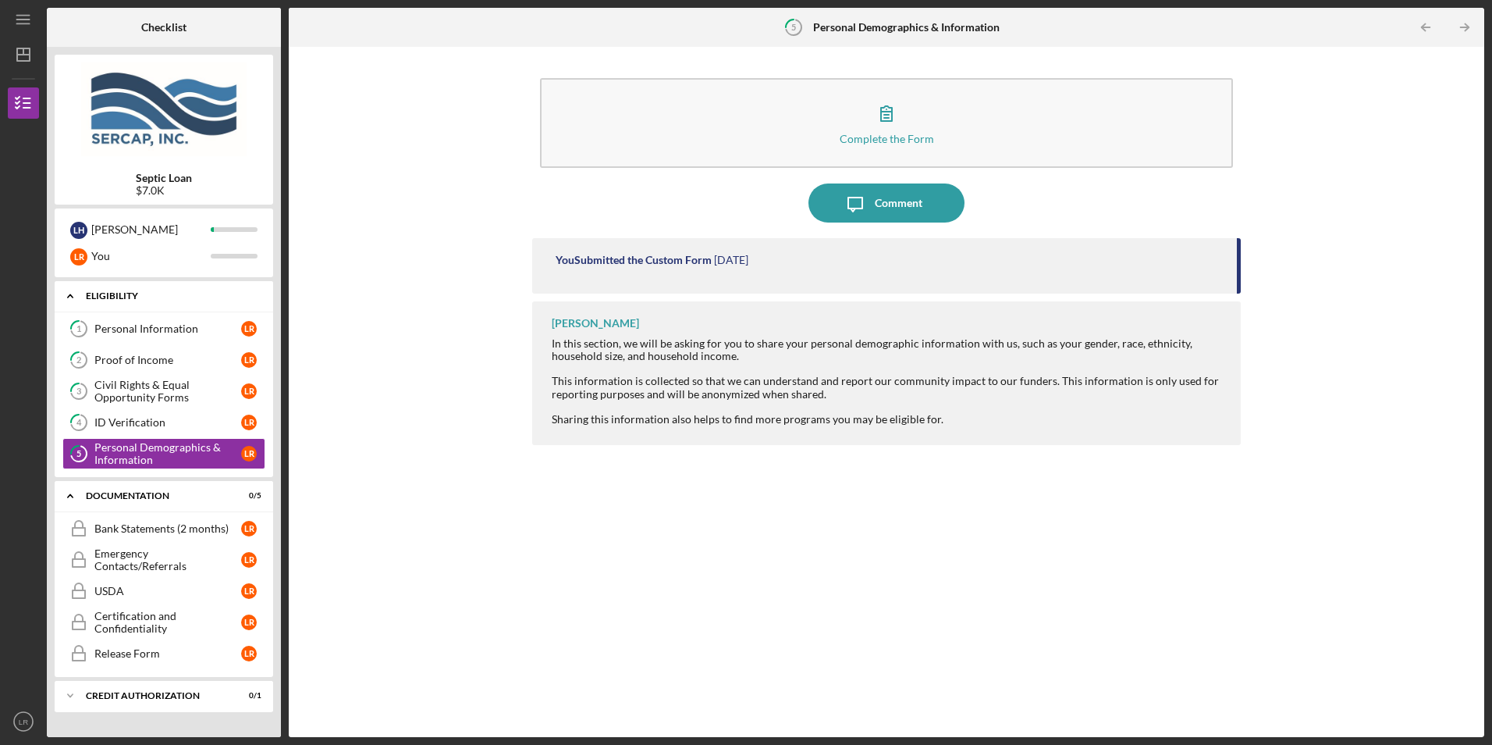
click at [115, 293] on div "Eligibility" at bounding box center [170, 295] width 168 height 9
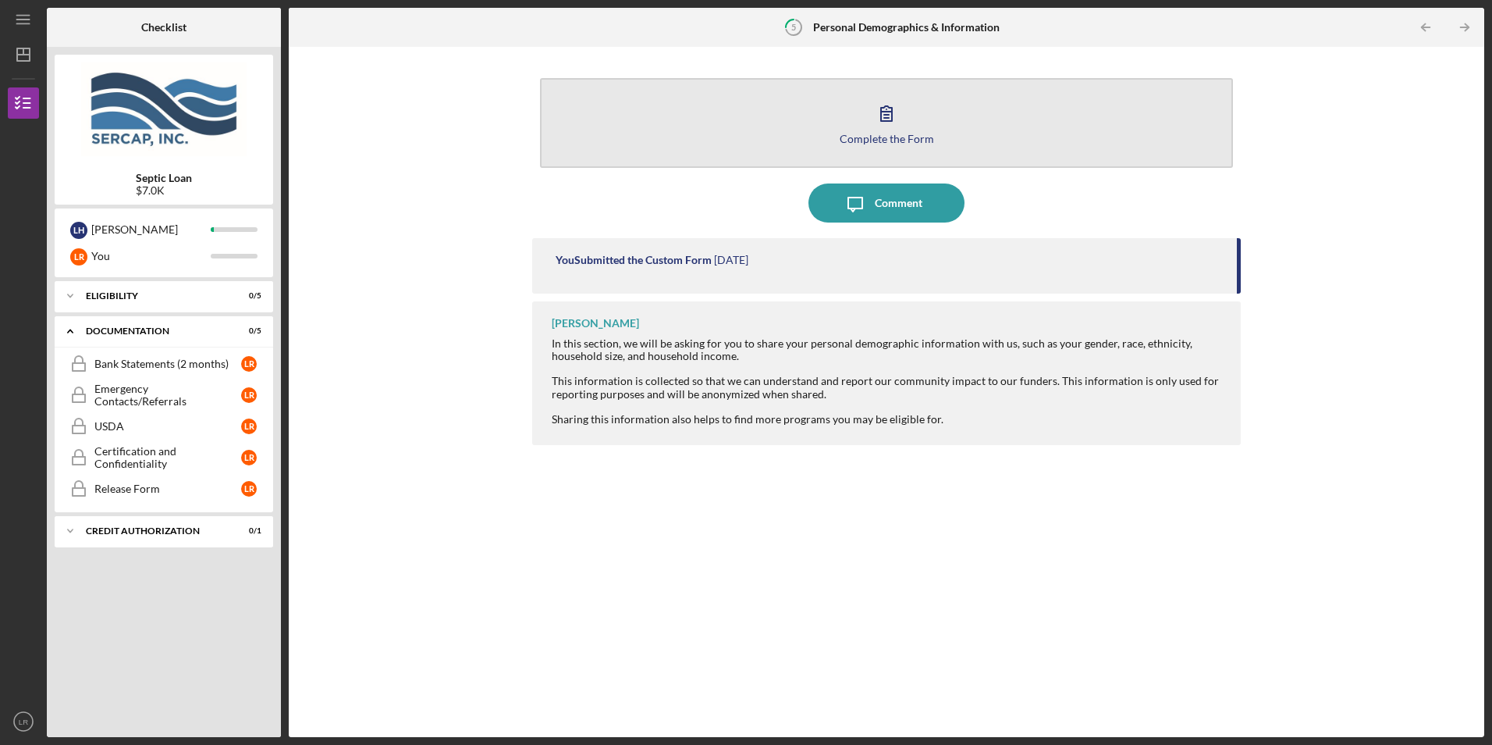
click at [876, 119] on icon "button" at bounding box center [886, 113] width 39 height 39
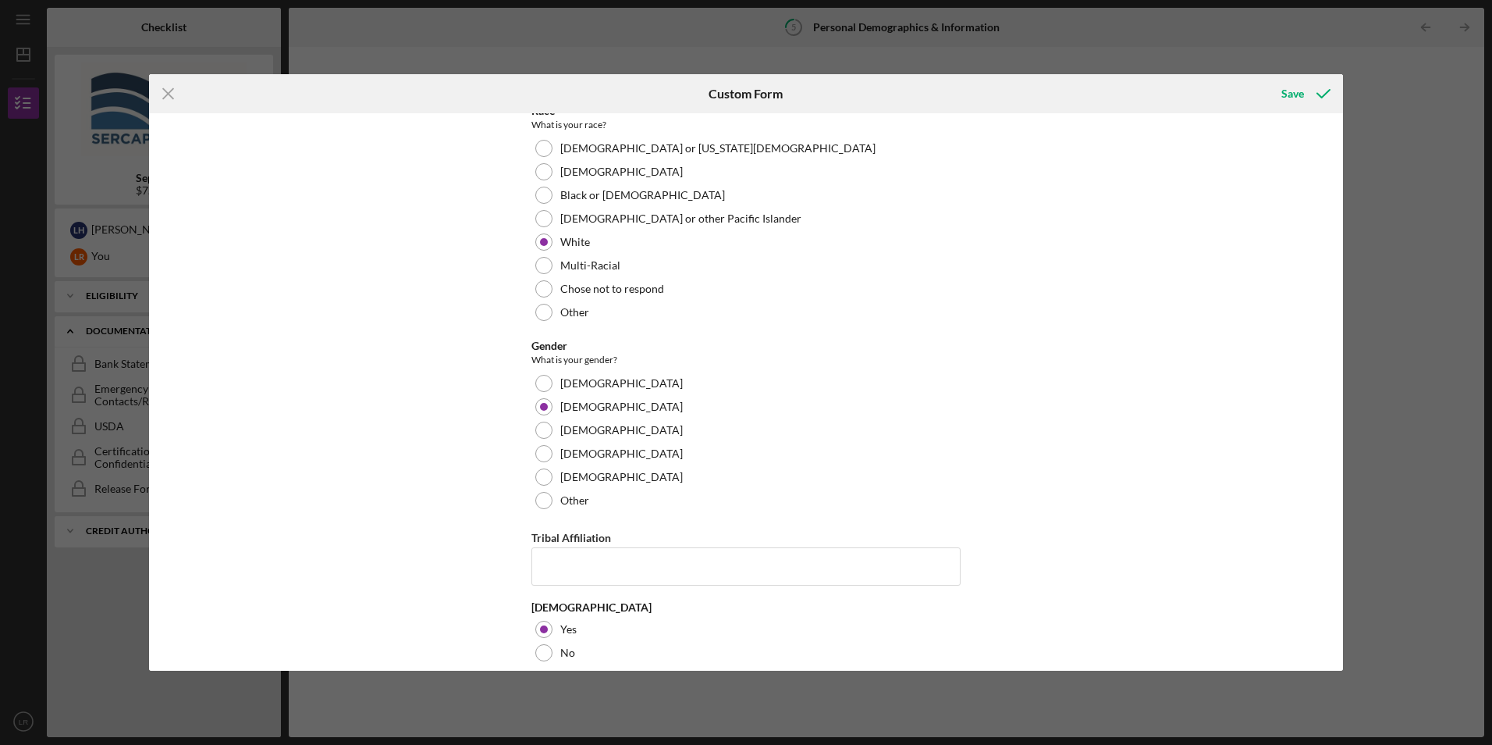
scroll to position [291, 0]
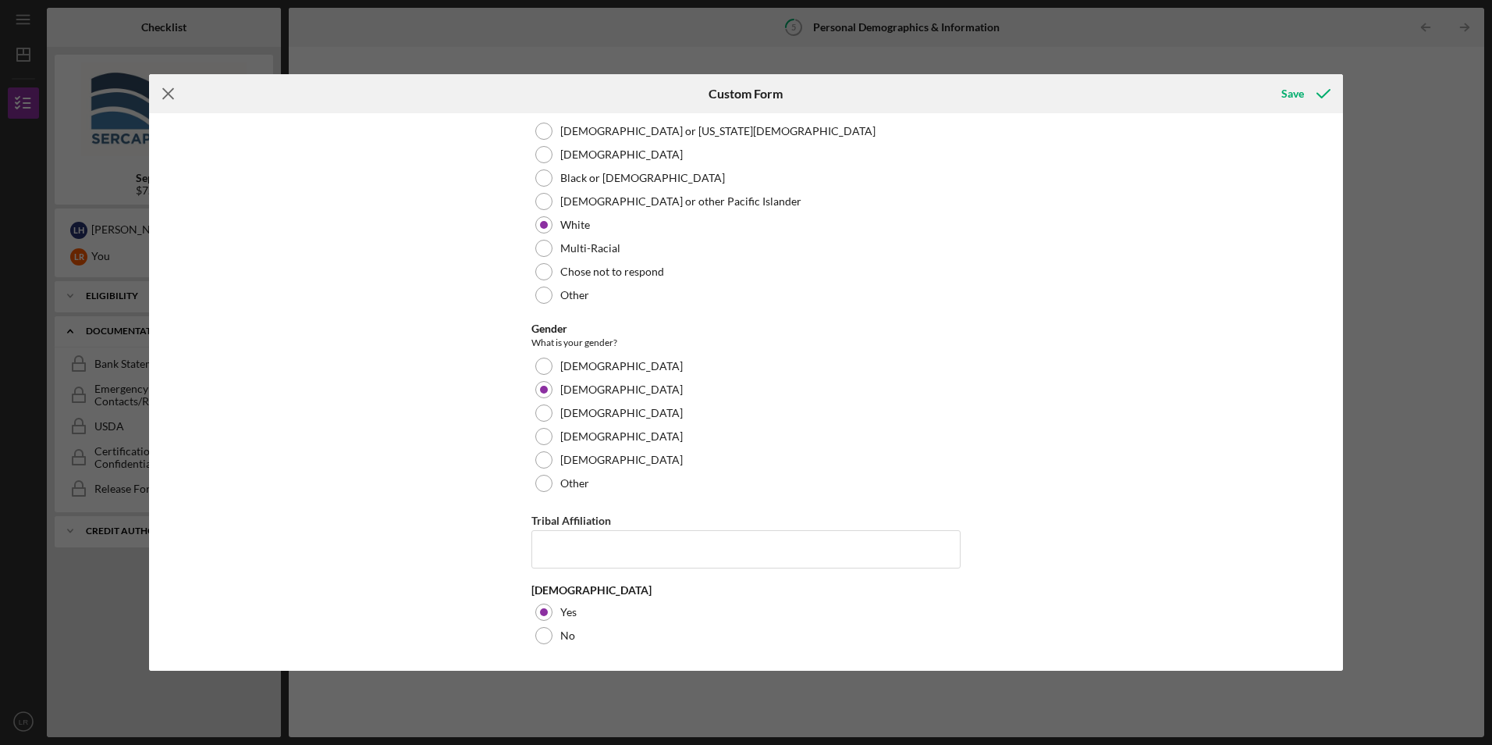
click at [167, 95] on line at bounding box center [168, 94] width 10 height 10
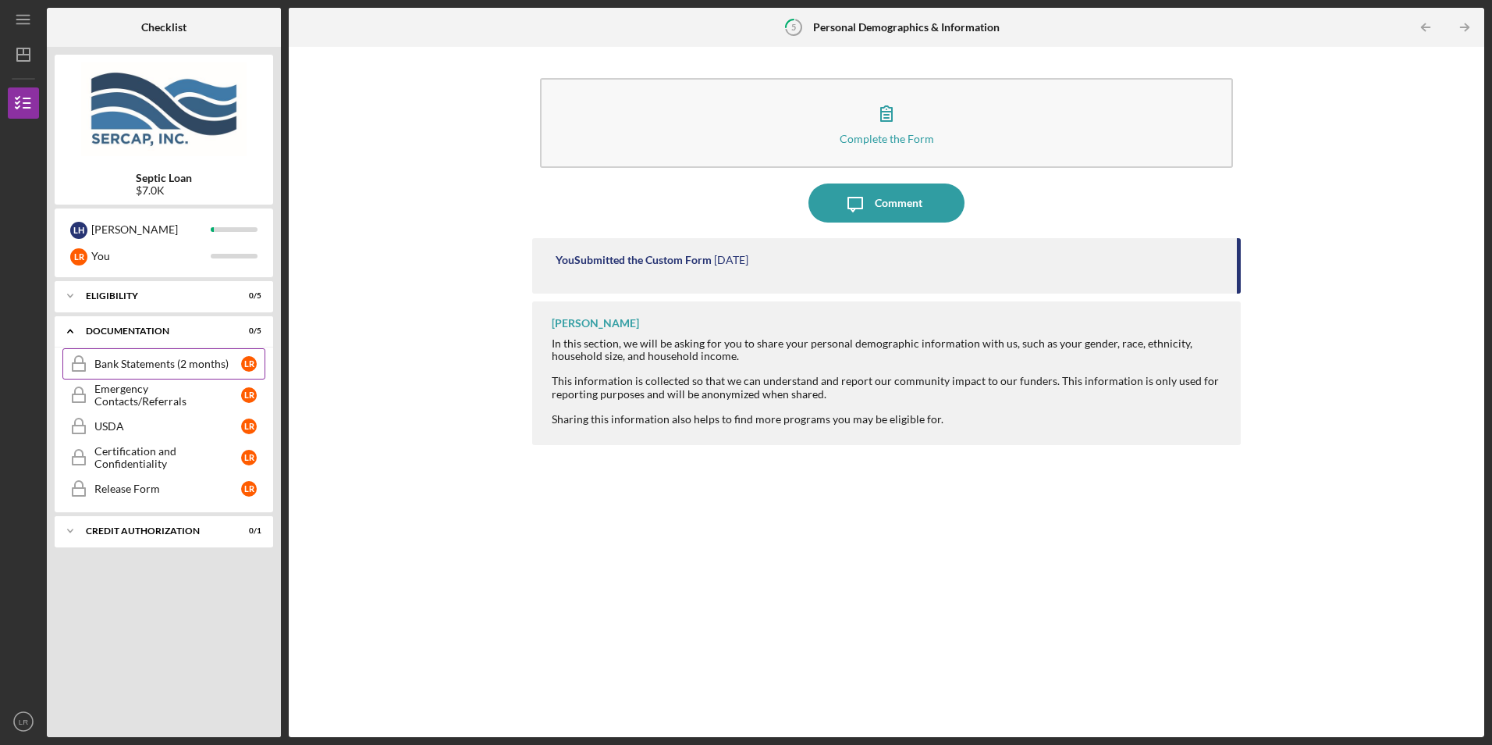
click at [129, 357] on div "Bank Statements (2 months)" at bounding box center [167, 363] width 147 height 12
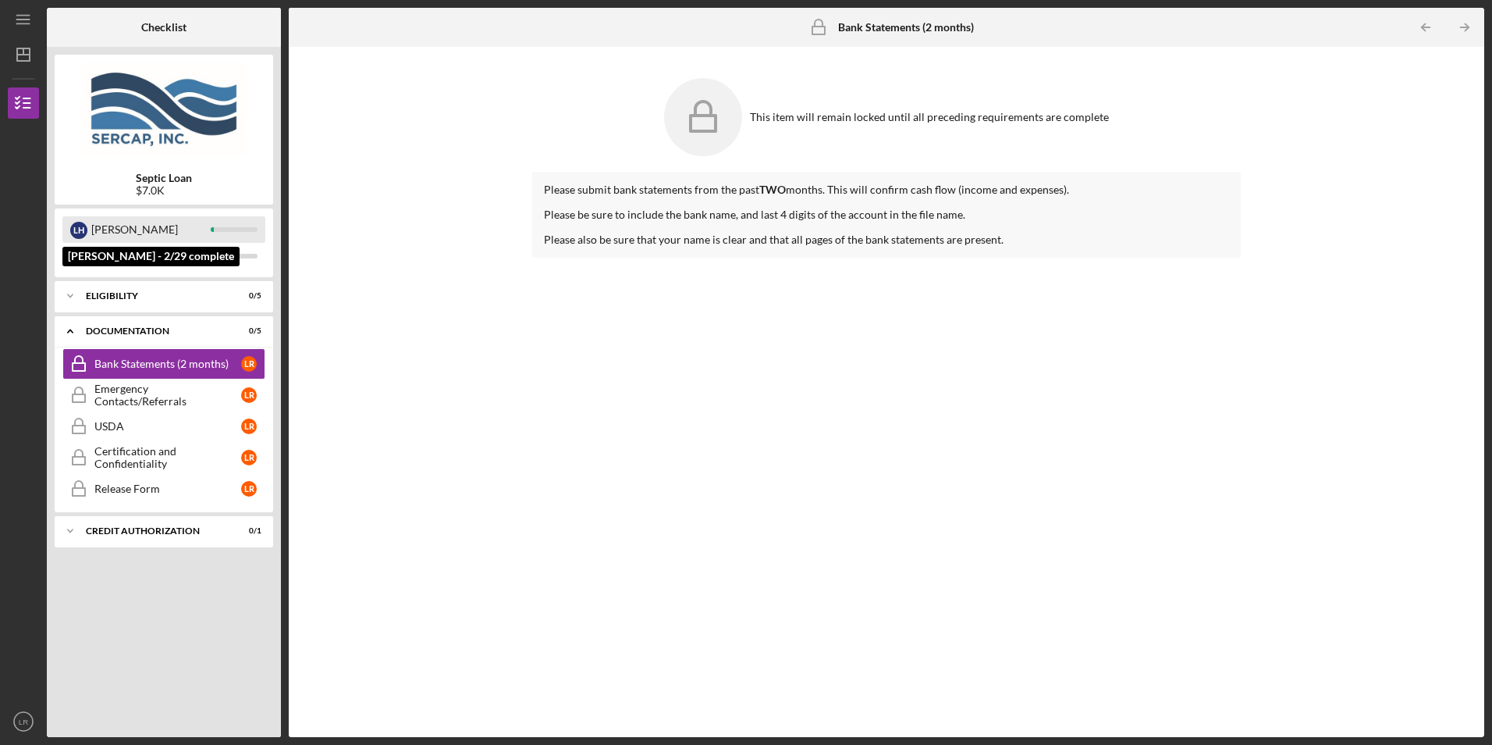
click at [80, 225] on div "L H" at bounding box center [78, 230] width 17 height 17
click at [80, 226] on div "L H" at bounding box center [78, 230] width 17 height 17
click at [97, 223] on div "[PERSON_NAME]" at bounding box center [150, 229] width 119 height 27
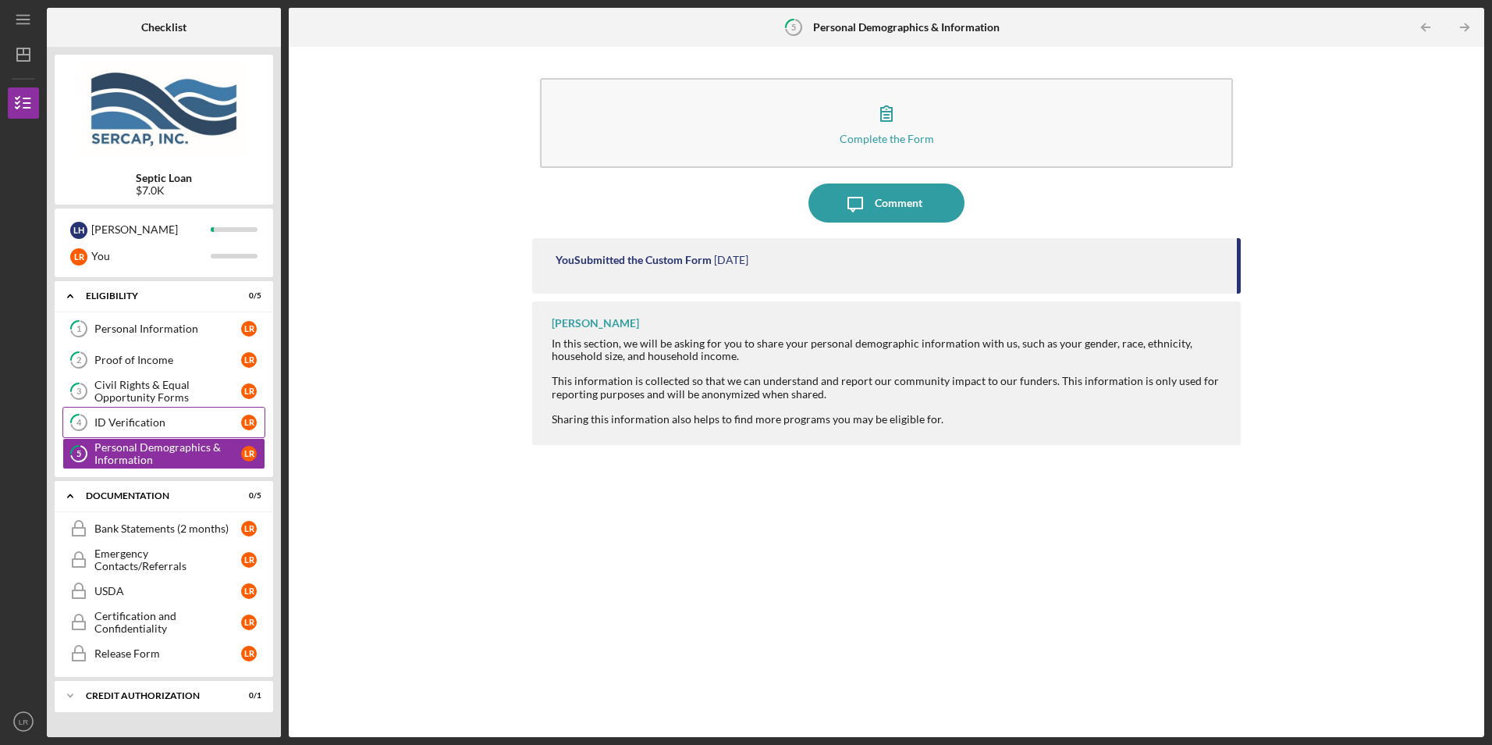
click at [140, 422] on div "ID Verification" at bounding box center [167, 422] width 147 height 12
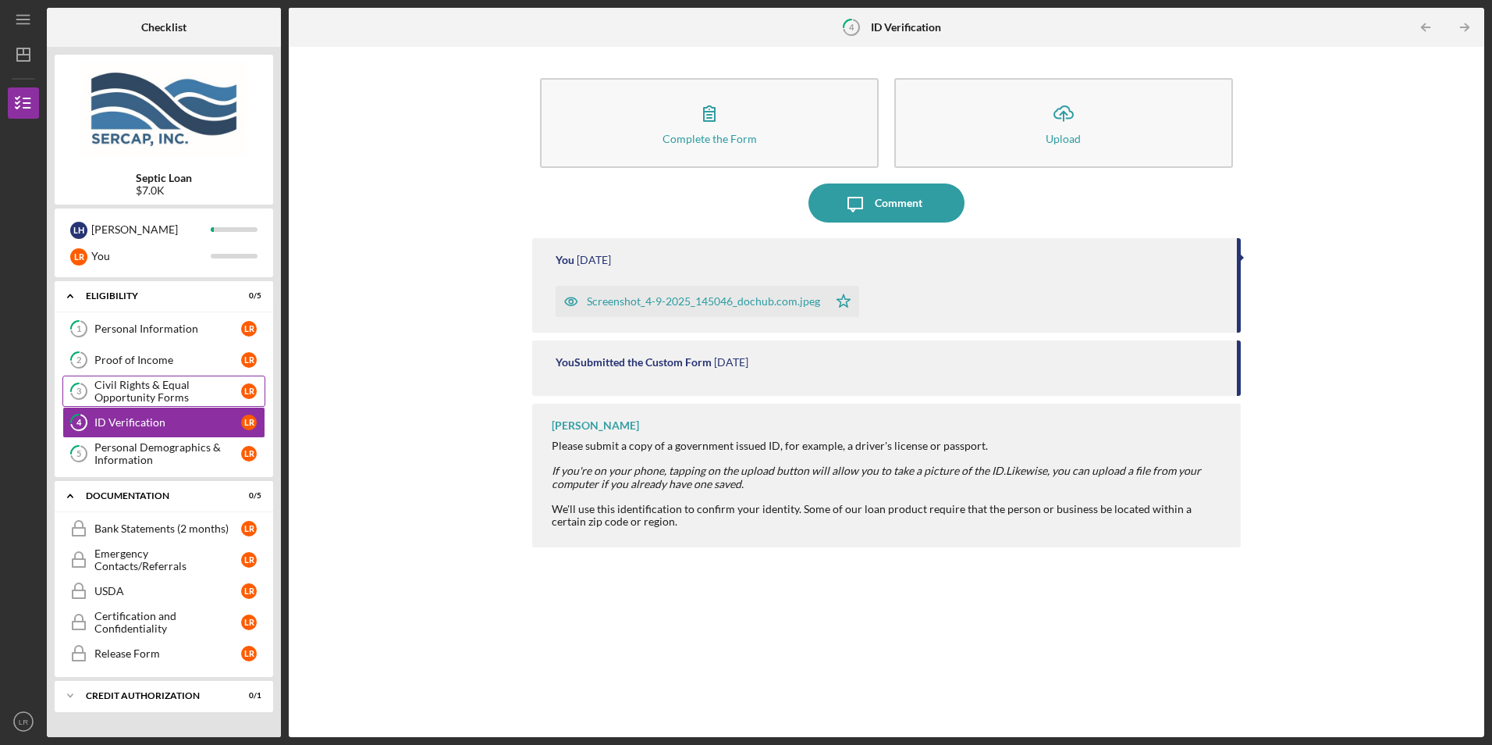
click at [148, 389] on div "Civil Rights & Equal Opportunity Forms" at bounding box center [167, 391] width 147 height 25
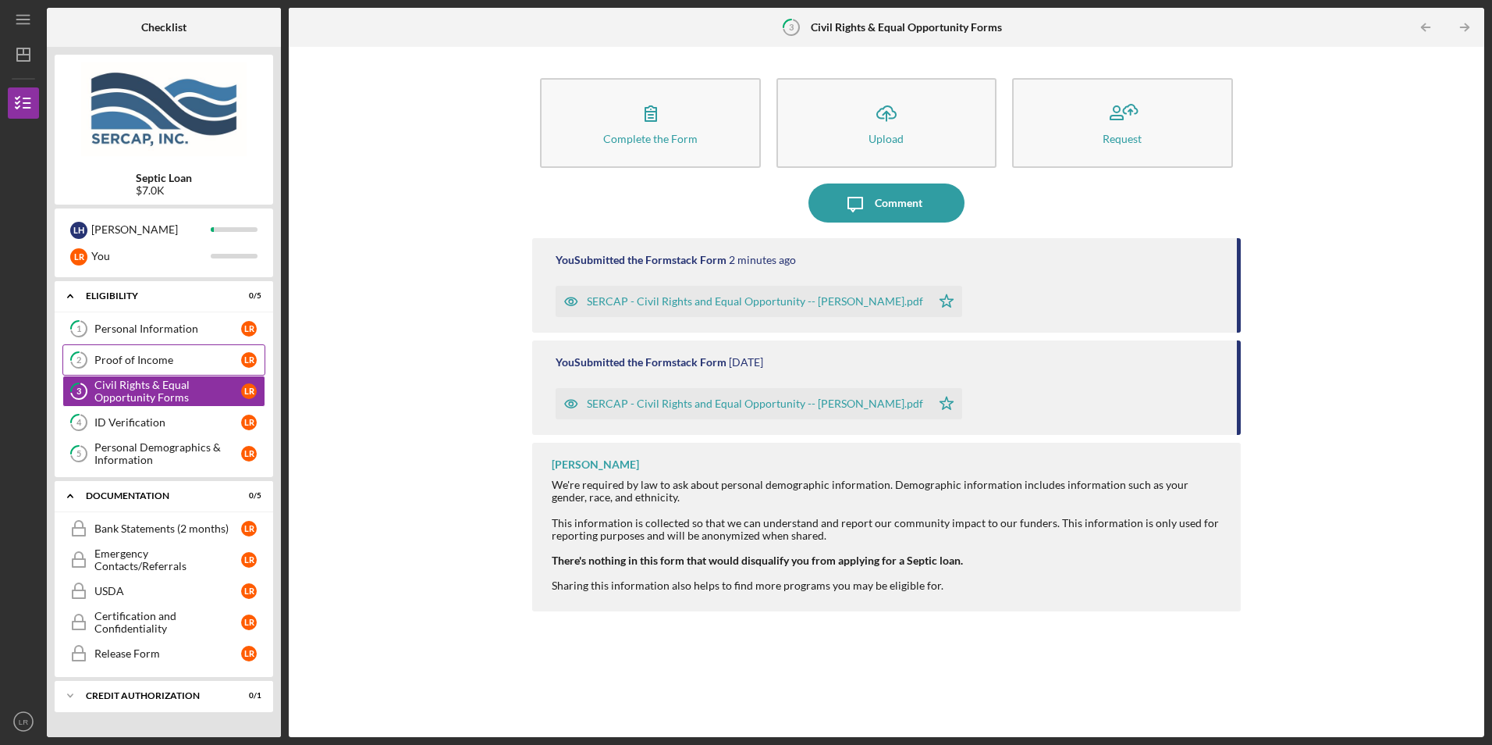
click at [150, 357] on div "Proof of Income" at bounding box center [167, 360] width 147 height 12
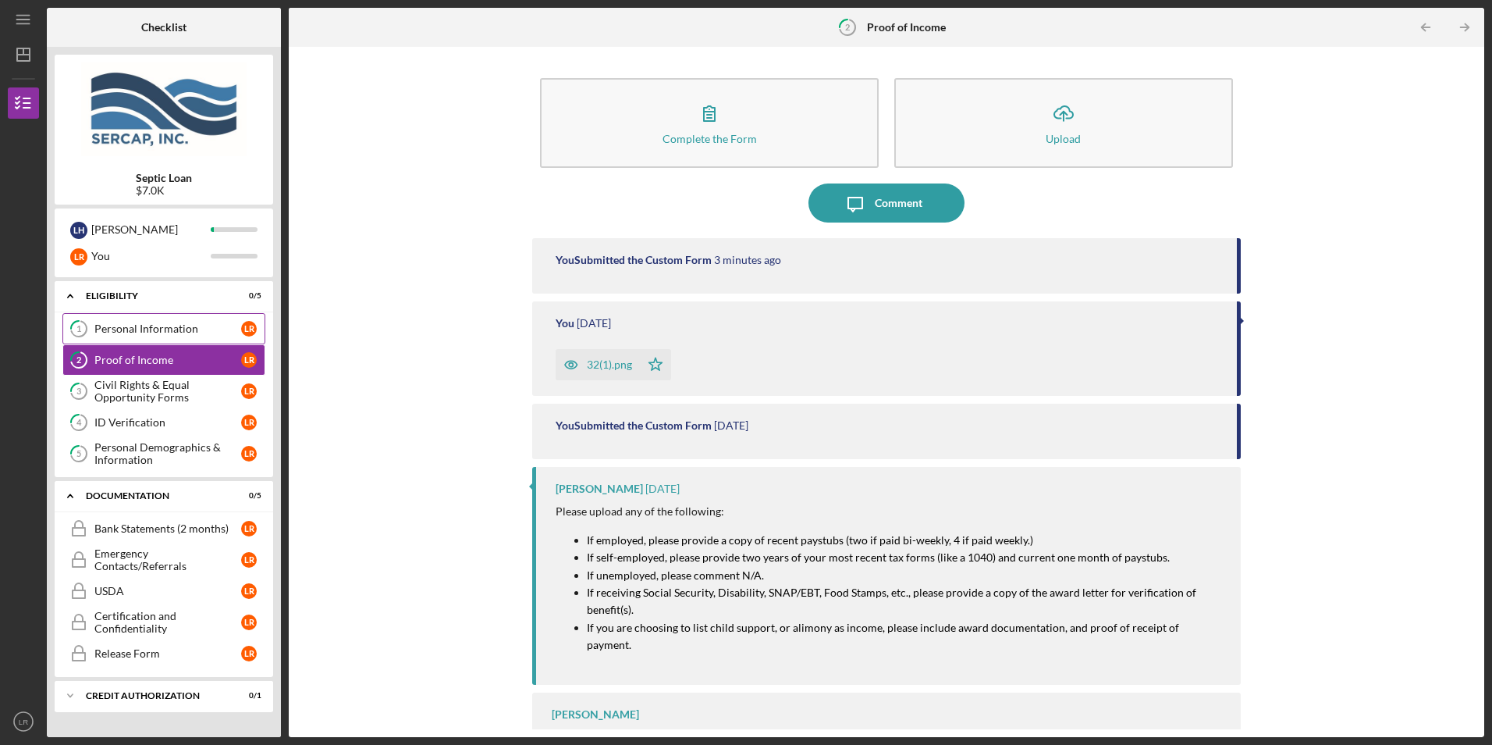
click at [152, 327] on div "Personal Information" at bounding box center [167, 328] width 147 height 12
